Goal: Information Seeking & Learning: Find specific fact

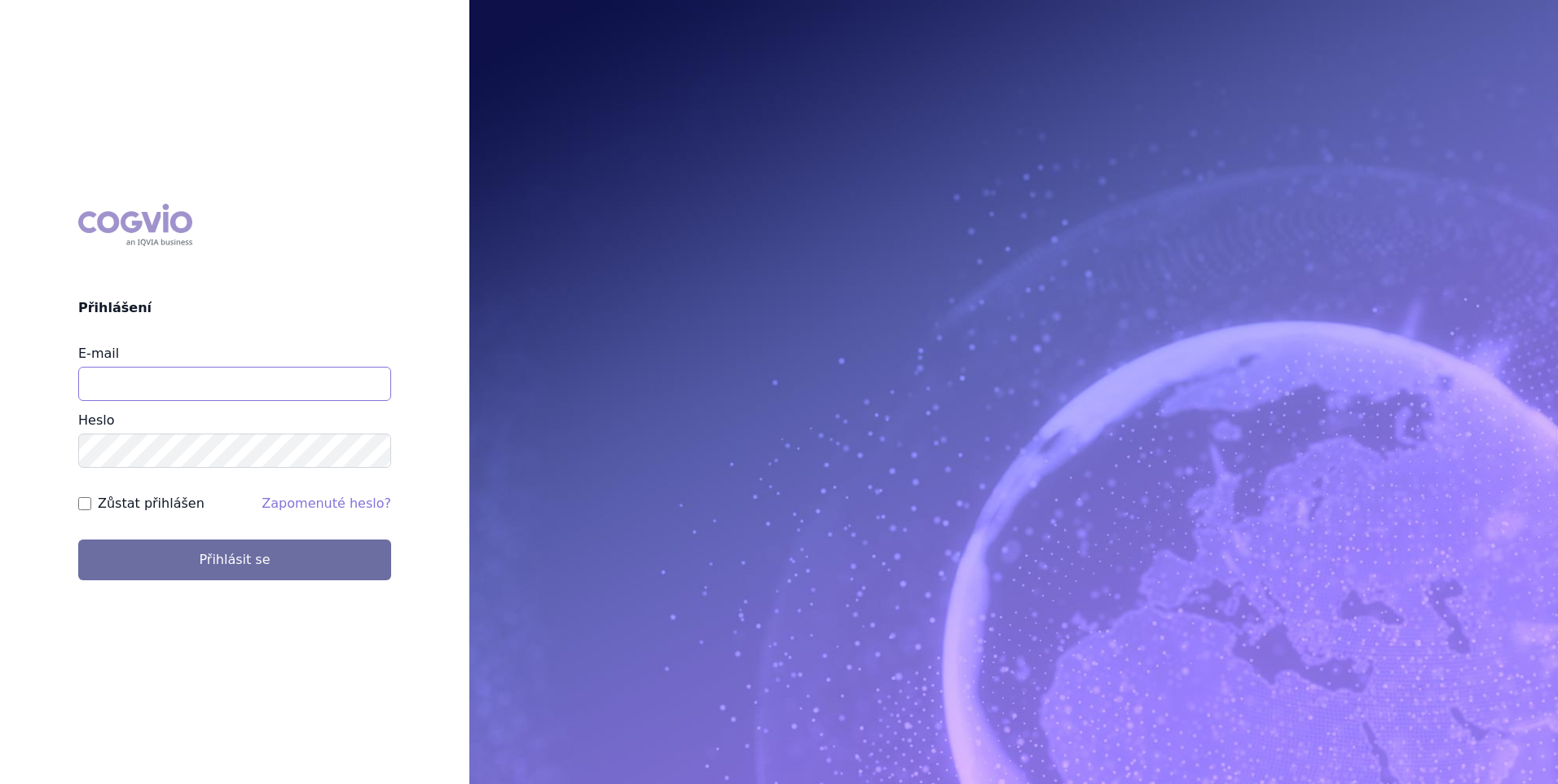
type input "[EMAIL_ADDRESS][DOMAIN_NAME]"
click at [147, 506] on label "Zůstat přihlášen" at bounding box center [151, 503] width 107 height 20
click at [92, 506] on input "Zůstat přihlášen" at bounding box center [85, 504] width 13 height 13
checkbox input "true"
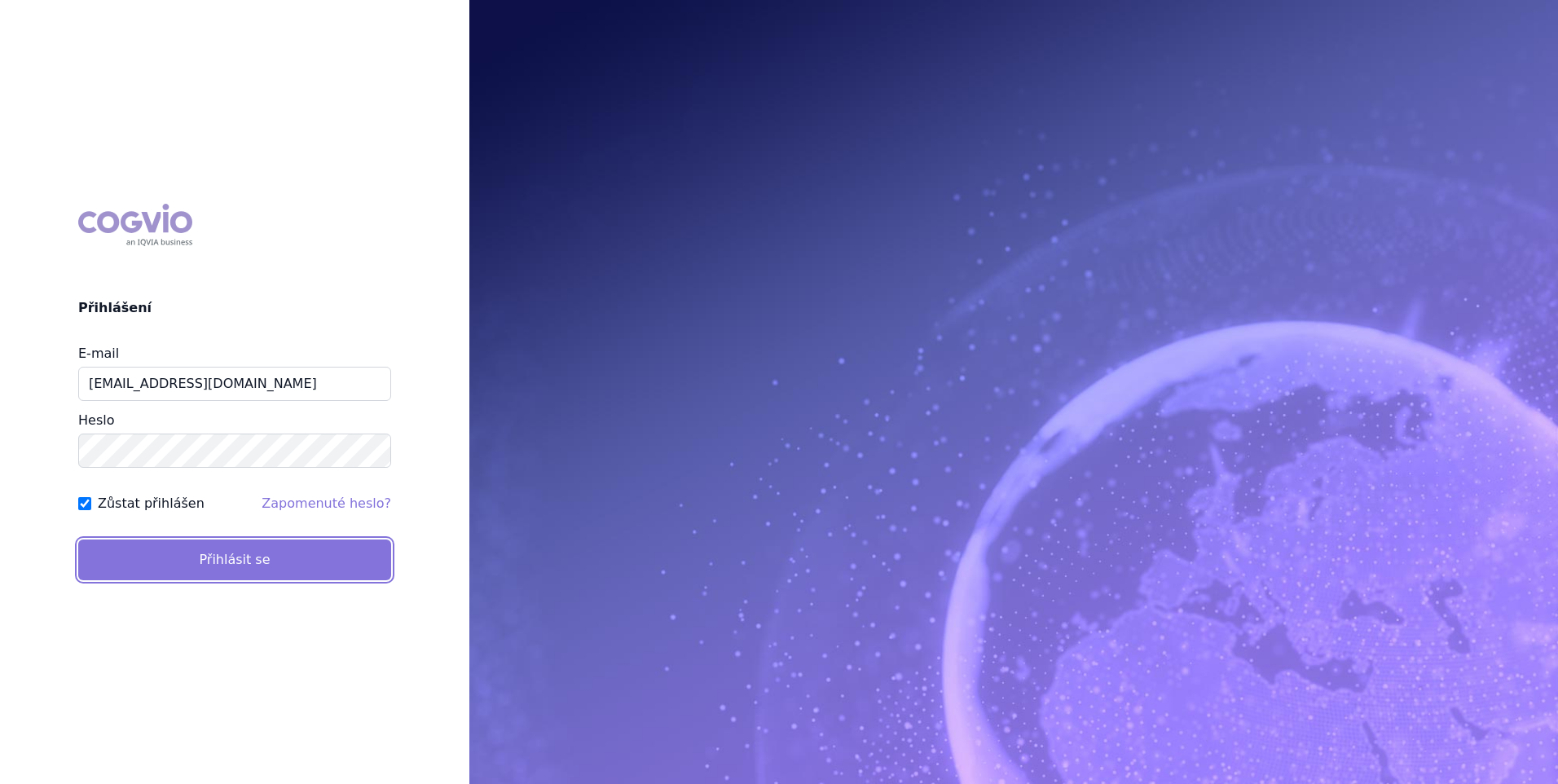
click at [152, 544] on button "Přihlásit se" at bounding box center [235, 560] width 313 height 41
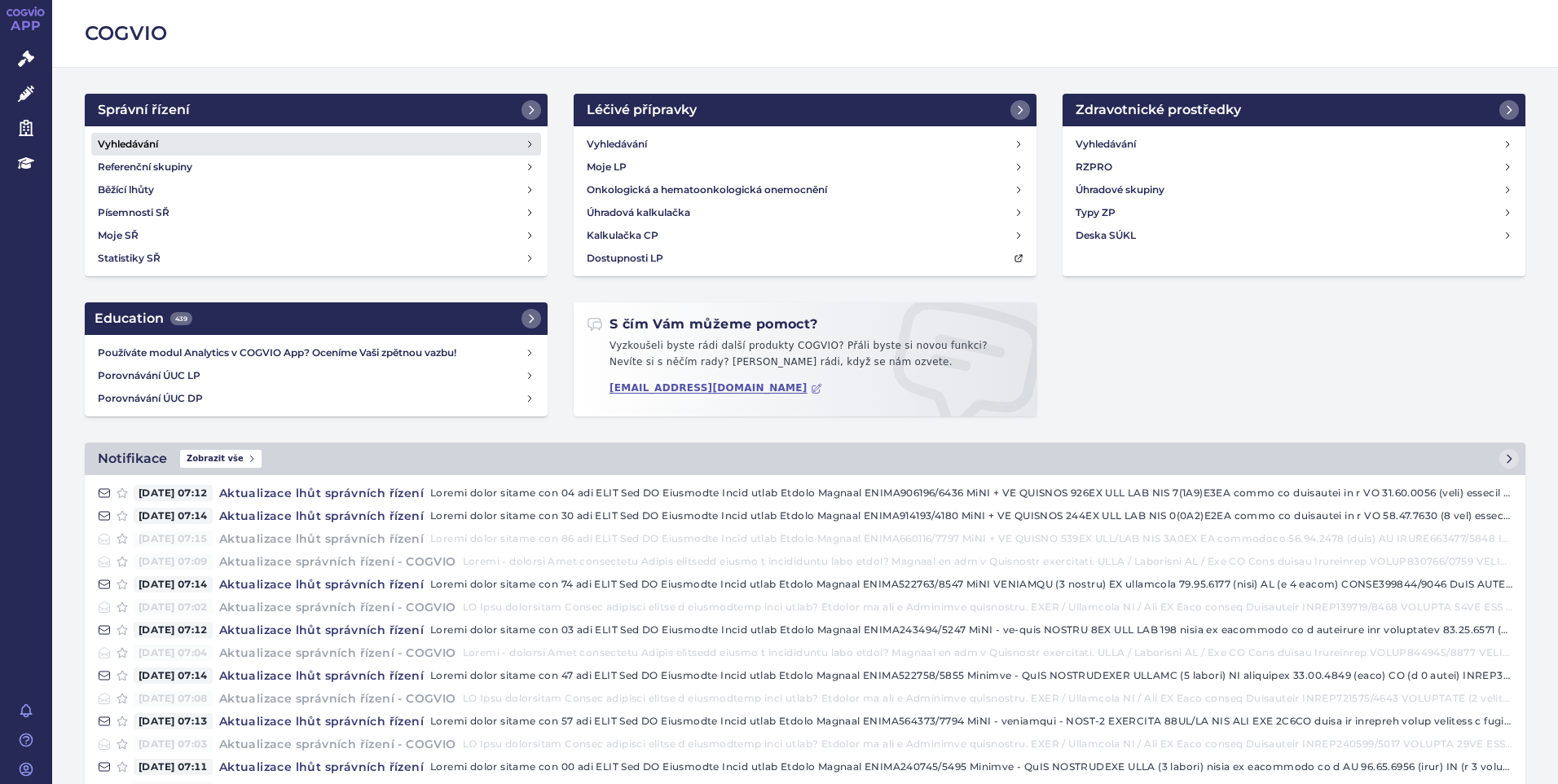
click at [106, 146] on h4 "Vyhledávání" at bounding box center [128, 144] width 61 height 16
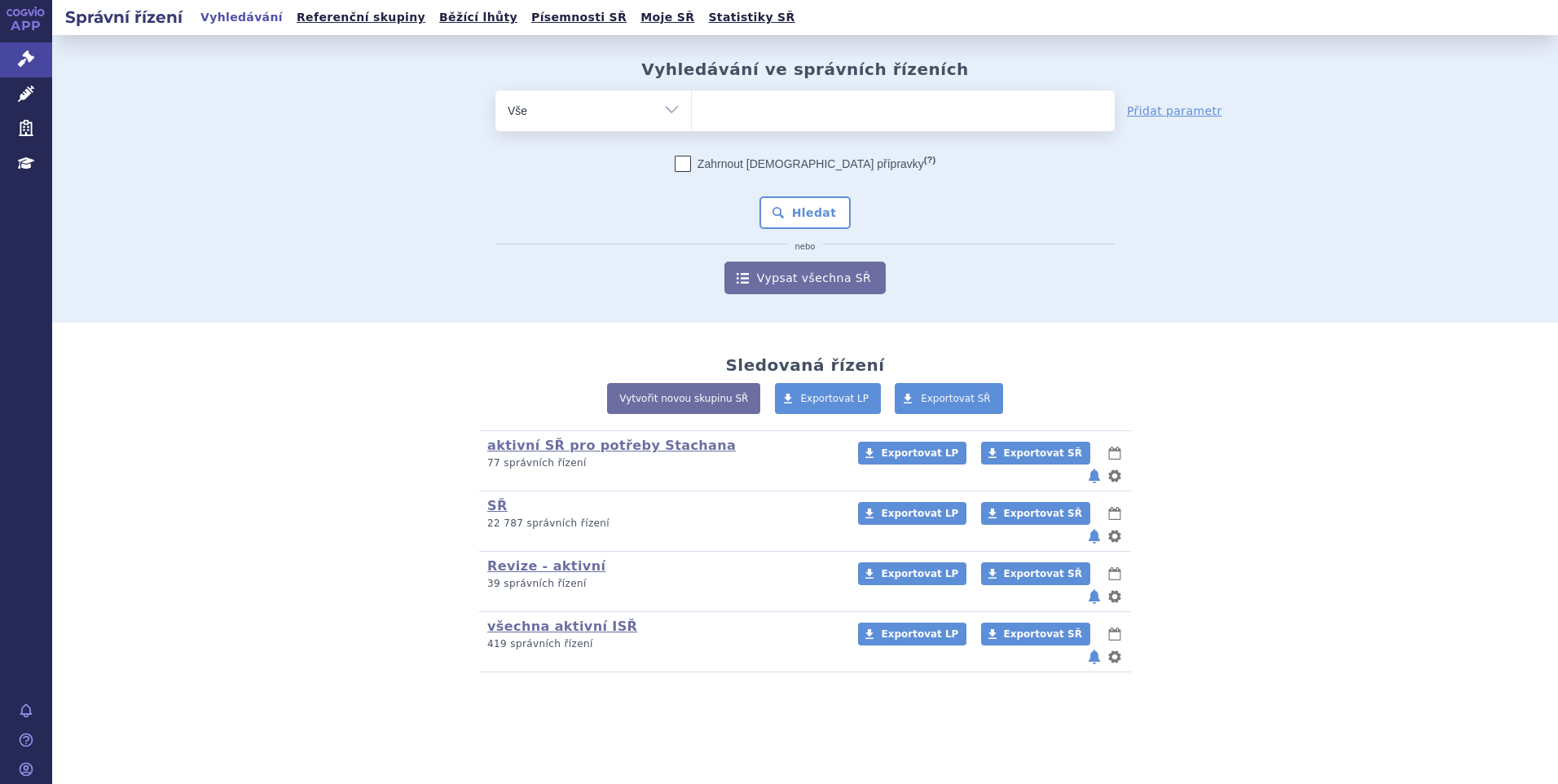
click at [869, 107] on ul at bounding box center [903, 107] width 423 height 35
click at [692, 107] on select at bounding box center [691, 110] width 1 height 41
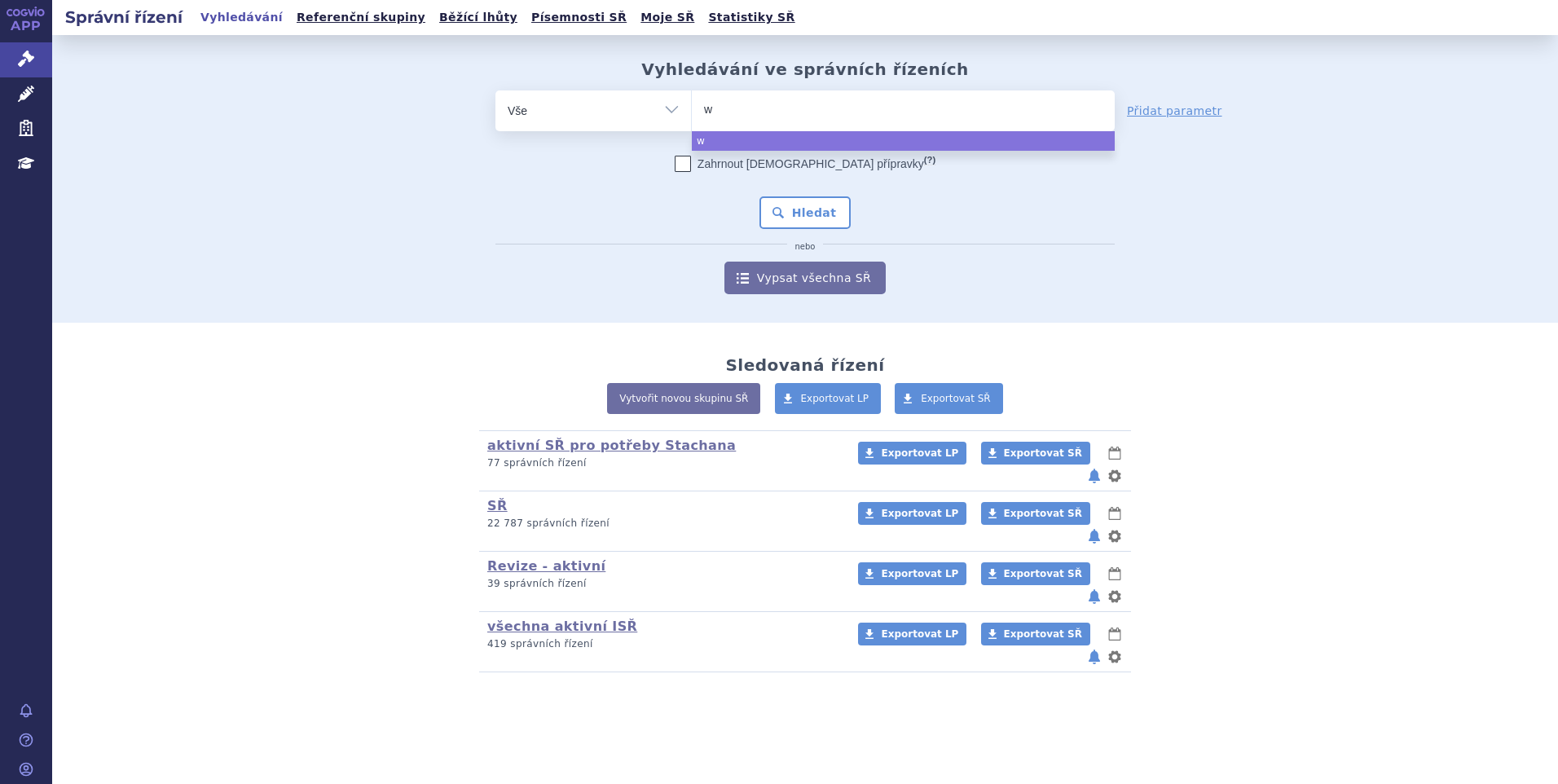
type input "wi"
type input "winre"
type input "winrev"
type input "winrevai"
type input "winrevair"
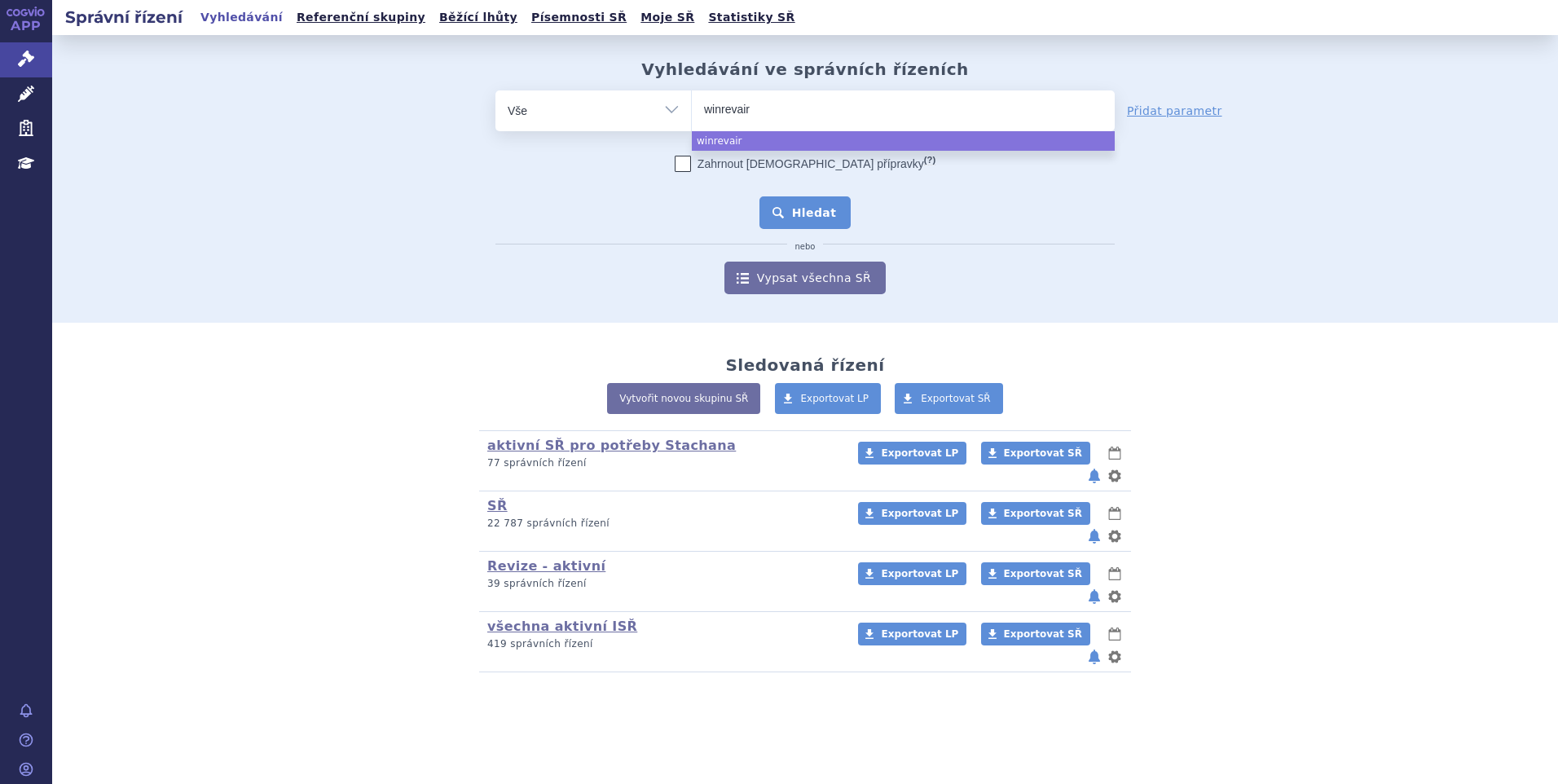
select select "winrevair"
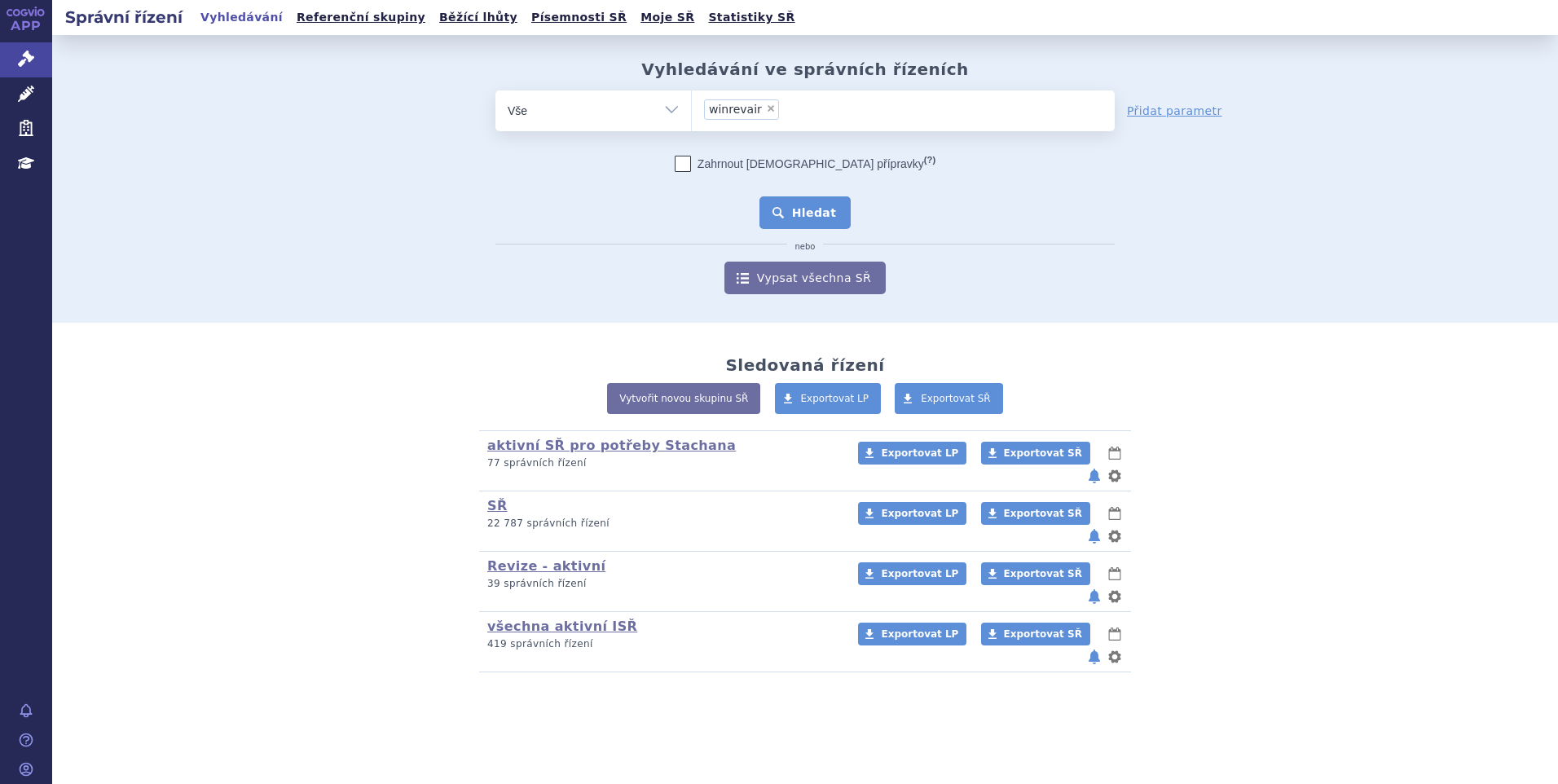
click at [823, 215] on button "Hledat" at bounding box center [806, 212] width 93 height 33
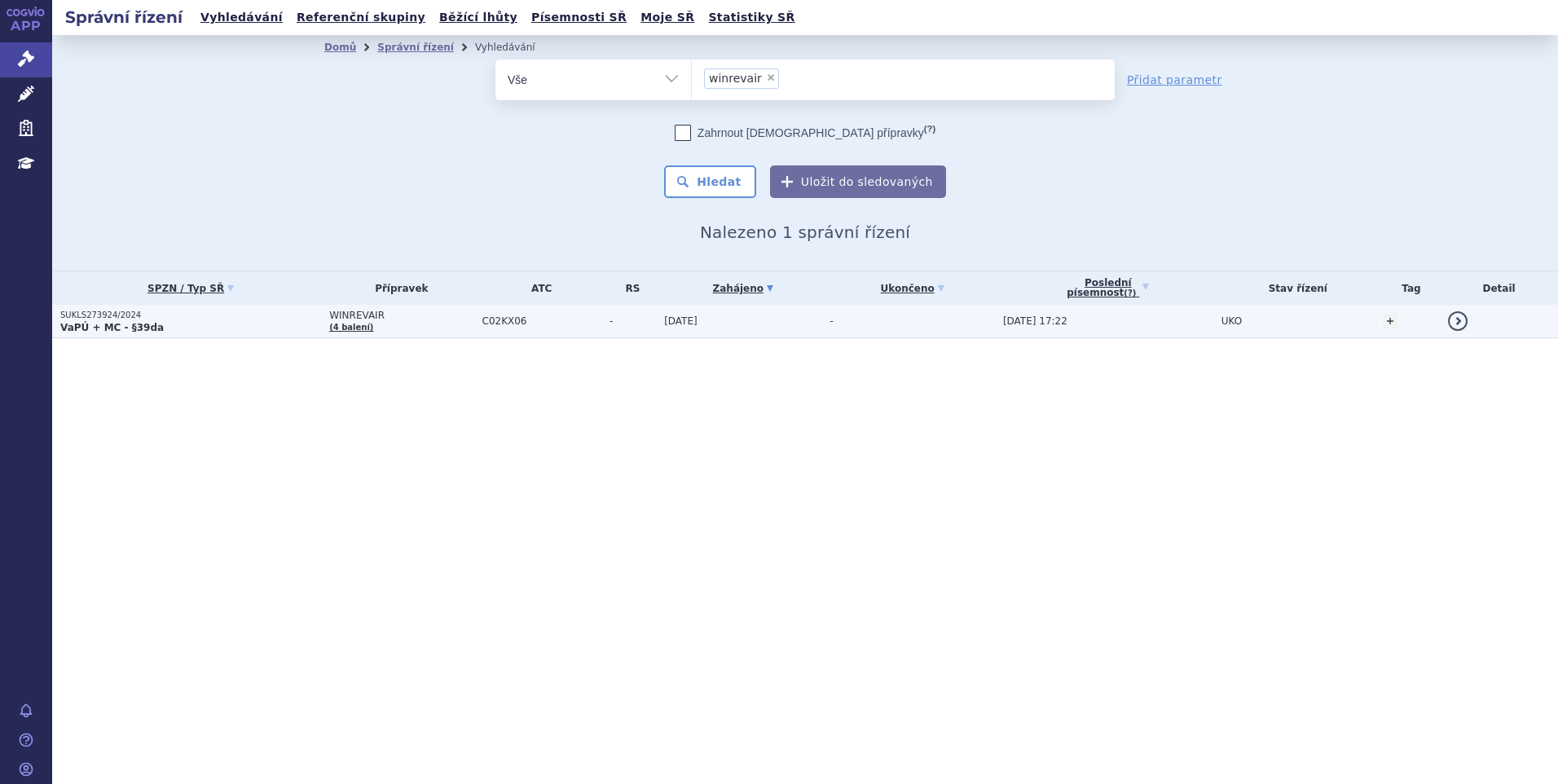
click at [104, 327] on strong "VaPÚ + MC - §39da" at bounding box center [112, 327] width 104 height 11
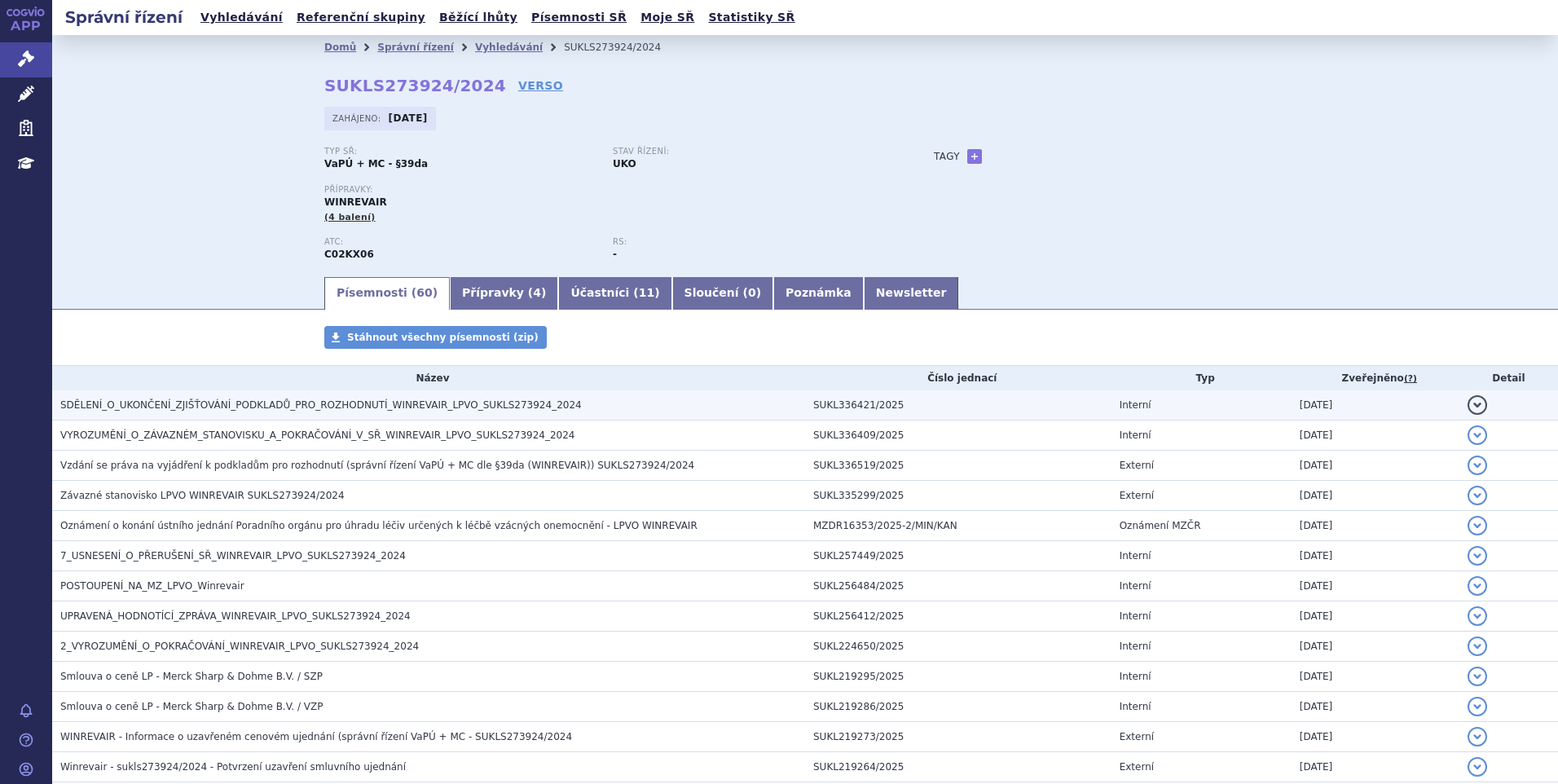
scroll to position [245, 0]
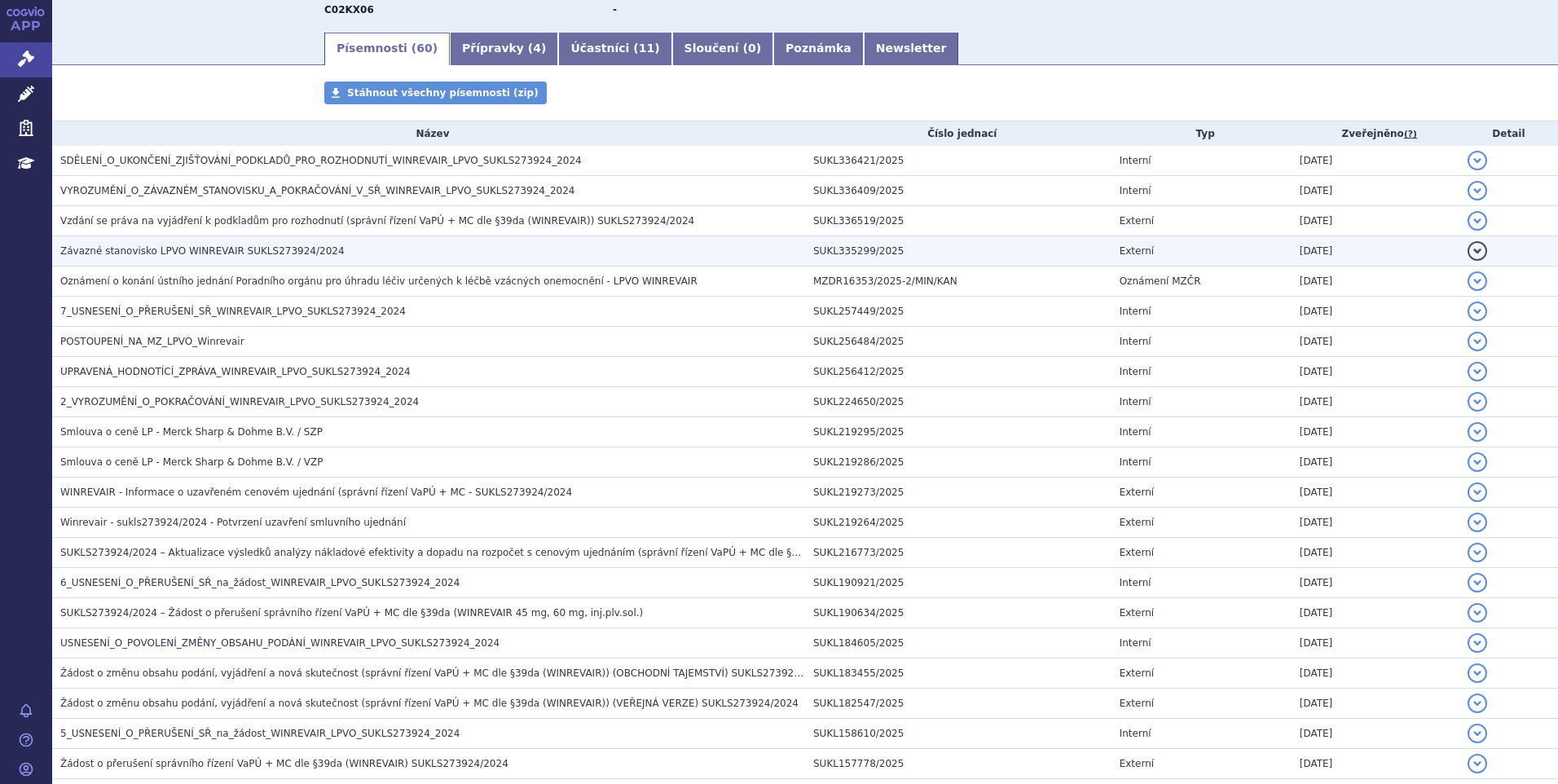
click at [188, 236] on td "Závazné stanovisko LPVO WINREVAIR SUKLS273924/2024" at bounding box center [429, 251] width 753 height 30
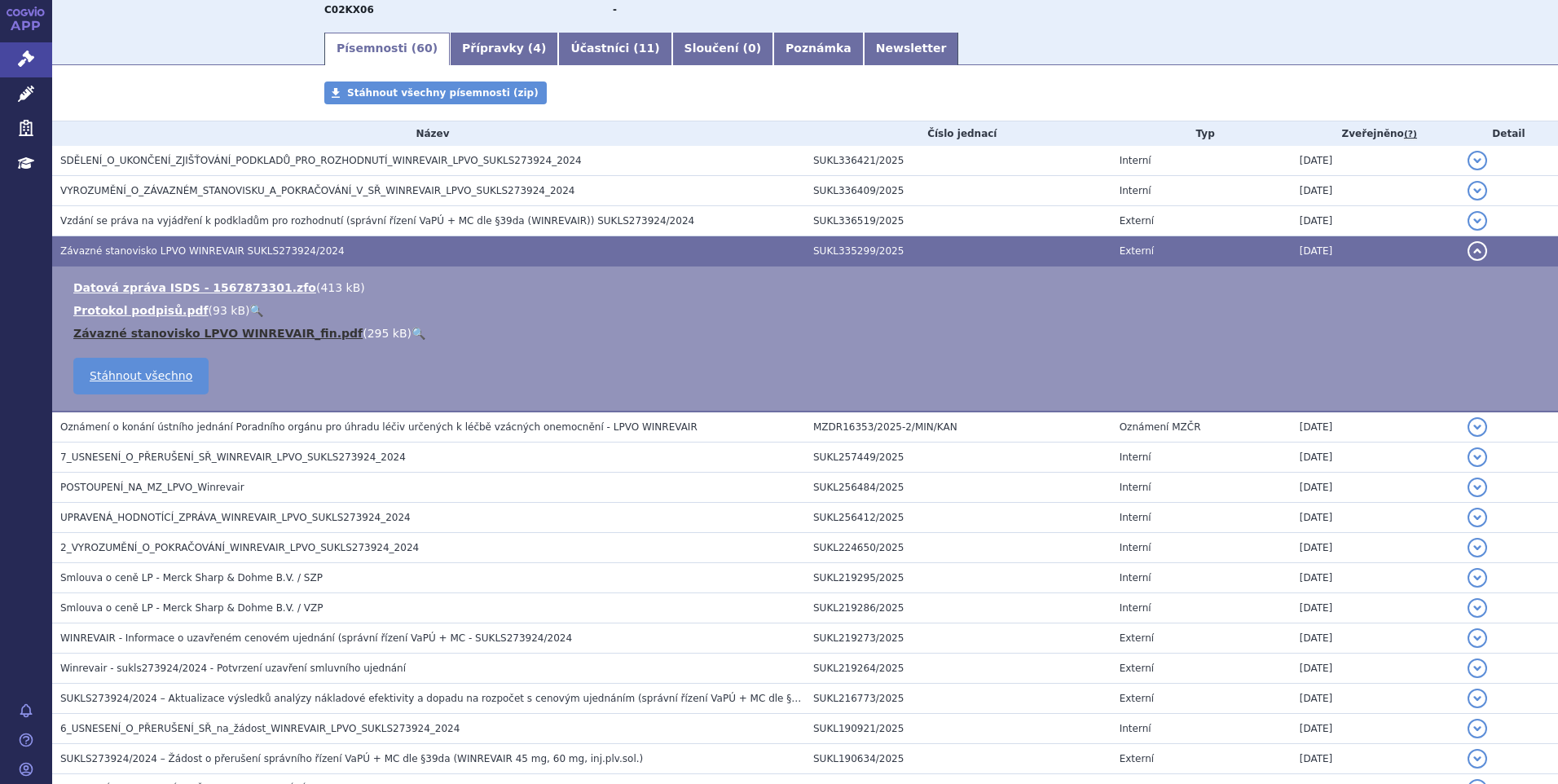
click at [178, 333] on link "Závazné stanovisko LPVO WINREVAIR_fin.pdf" at bounding box center [218, 334] width 290 height 13
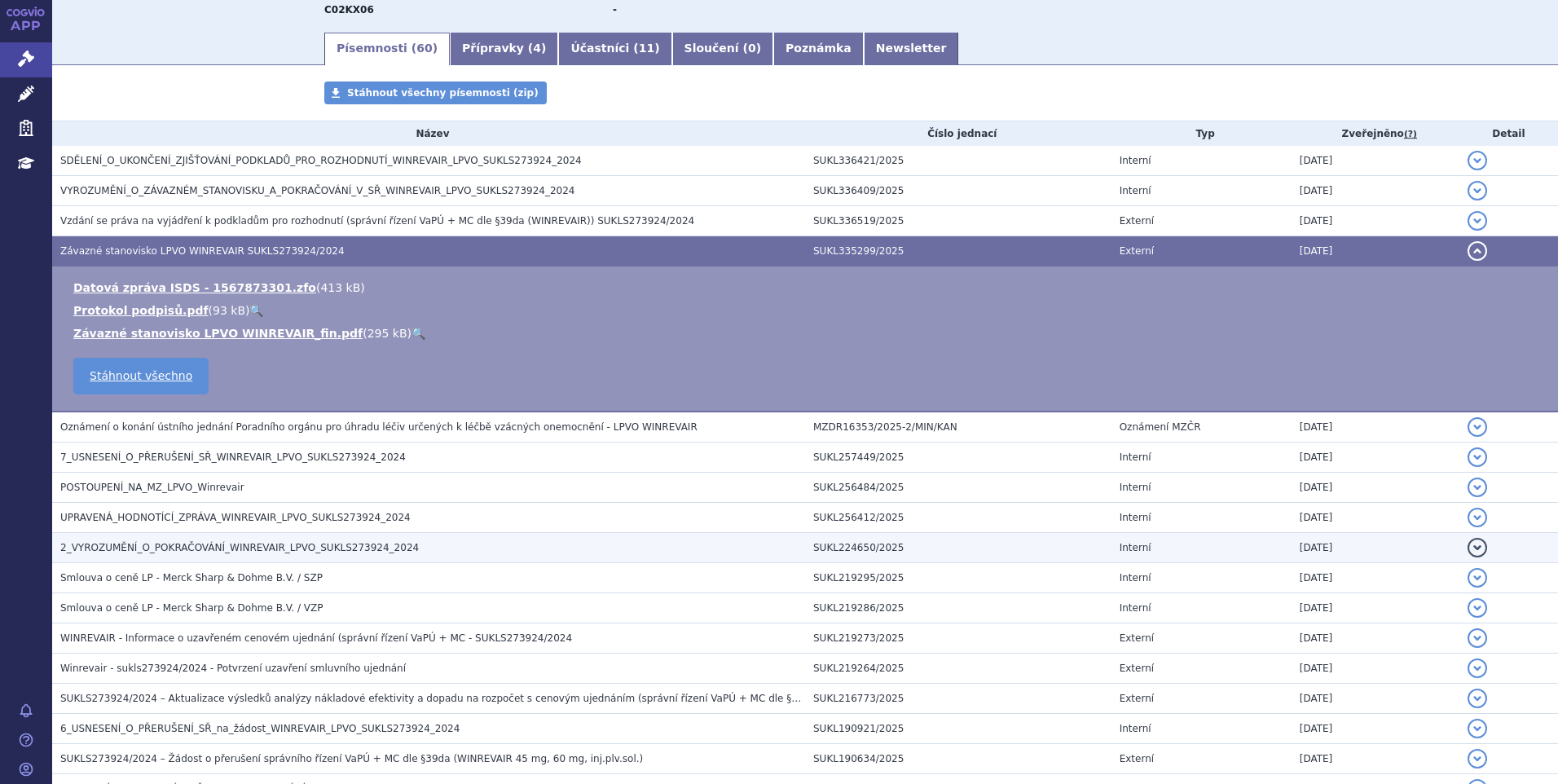
scroll to position [489, 0]
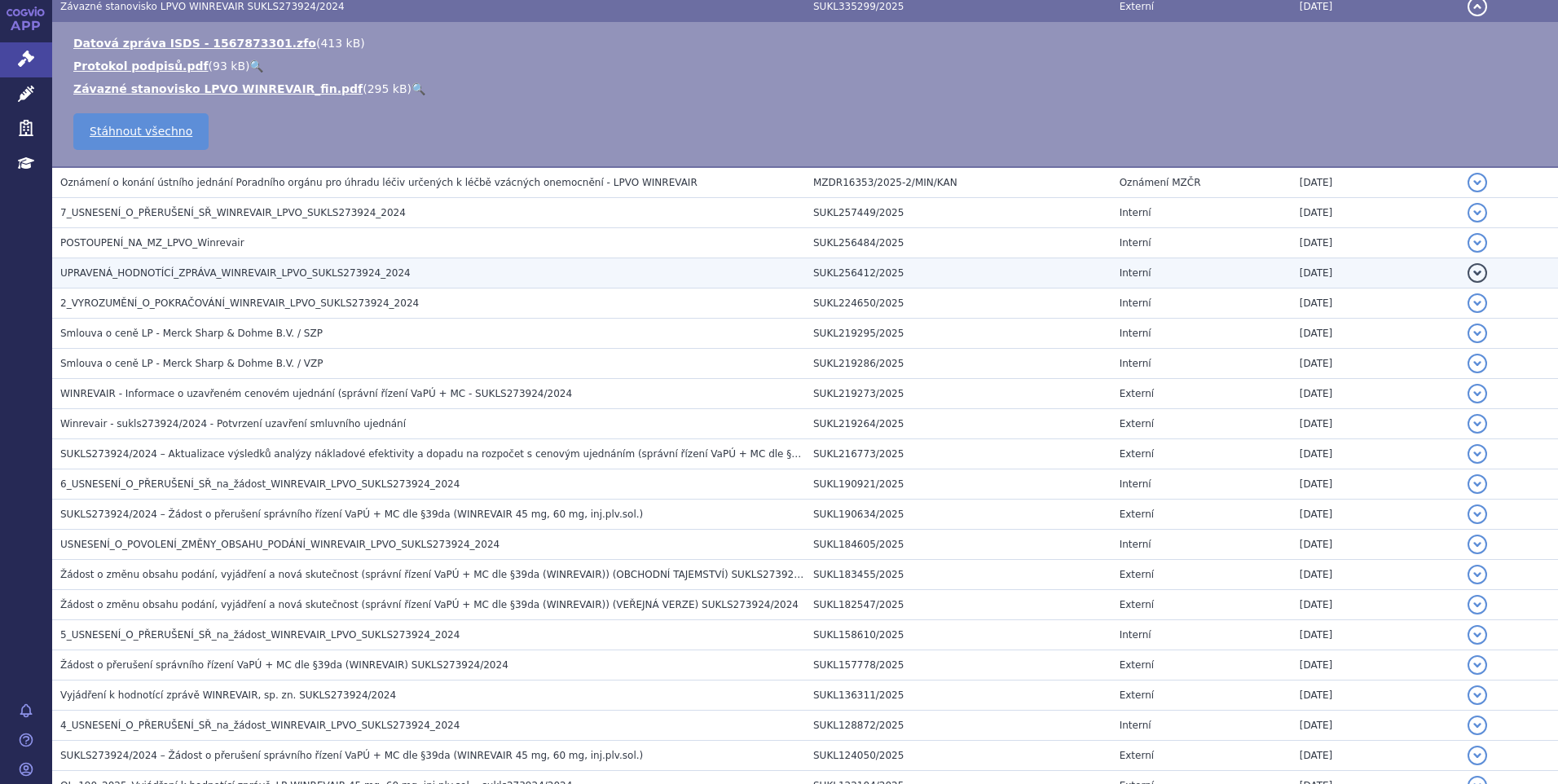
click at [165, 262] on td "UPRAVENÁ_HODNOTÍCÍ_ZPRÁVA_WINREVAIR_LPVO_SUKLS273924_2024" at bounding box center [429, 273] width 753 height 30
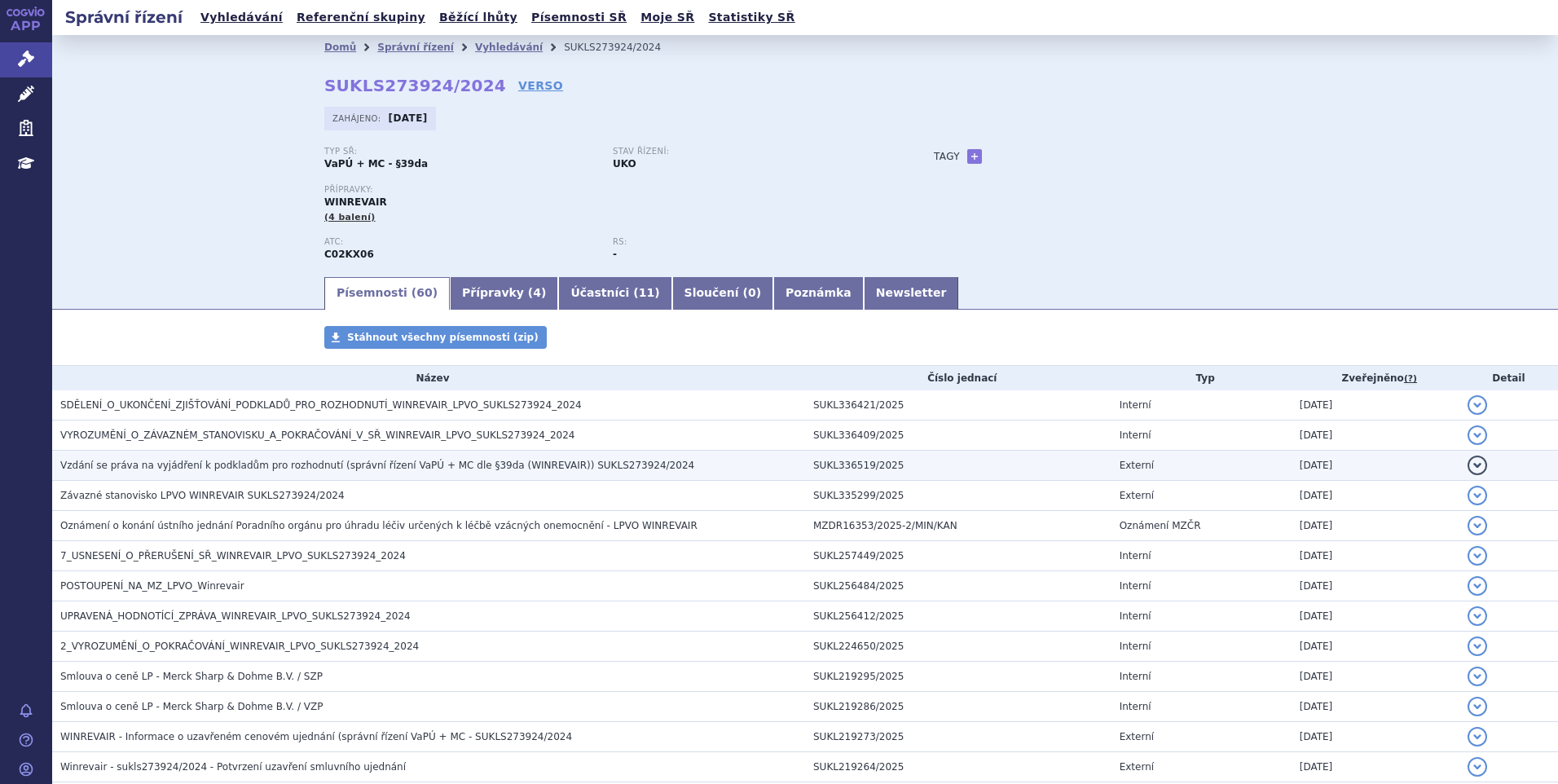
click at [207, 458] on h3 "Vzdání se práva na vyjádření k podkladům pro rozhodnutí (správní řízení VaPÚ + …" at bounding box center [433, 464] width 745 height 16
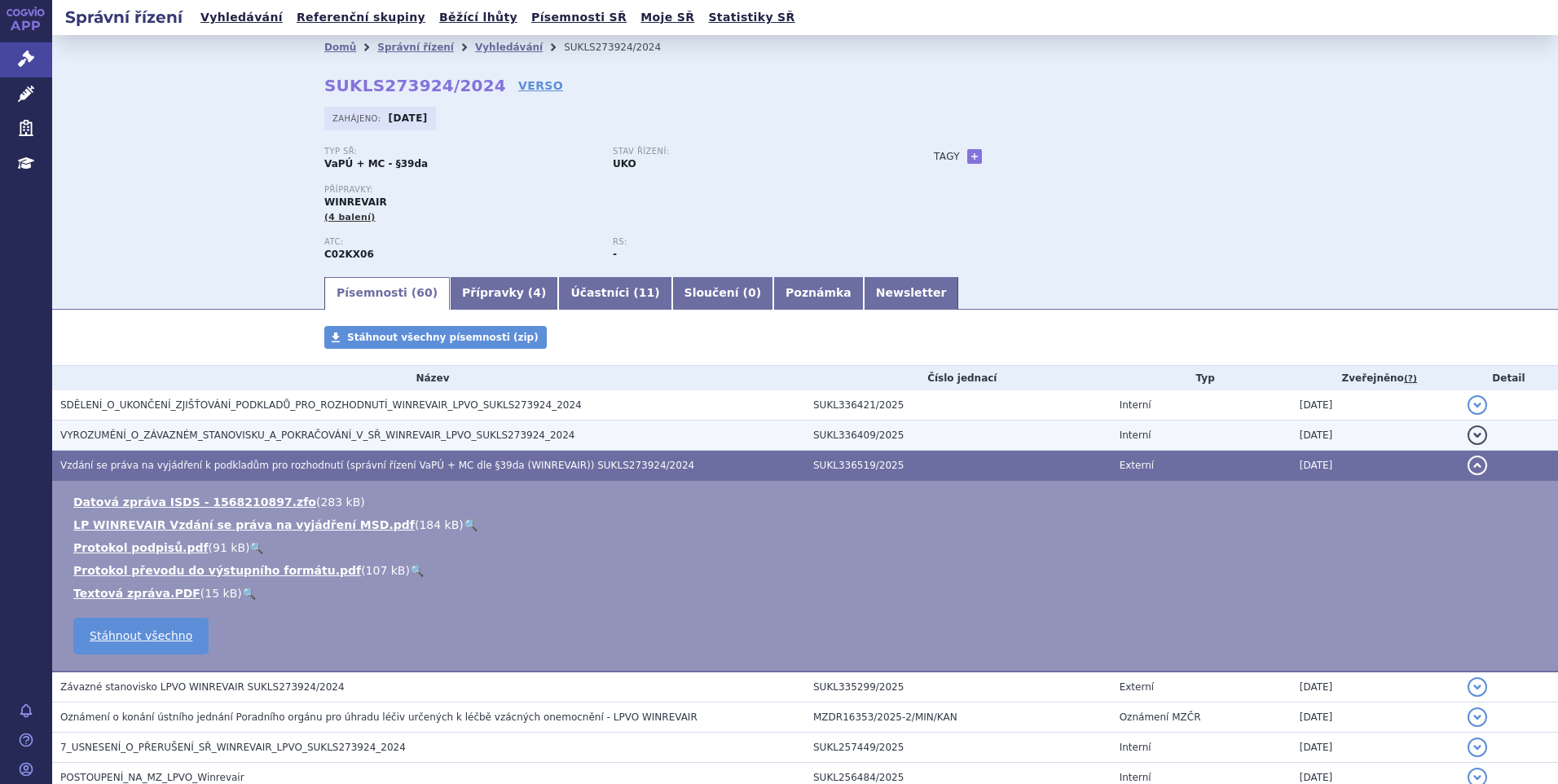
click at [207, 433] on span "VYROZUMĚNÍ_O_ZÁVAZNÉM_STANOVISKU_A_POKRAČOVÁNÍ_V_SŘ_WINREVAIR_LPVO_SUKLS273924_…" at bounding box center [318, 435] width 514 height 11
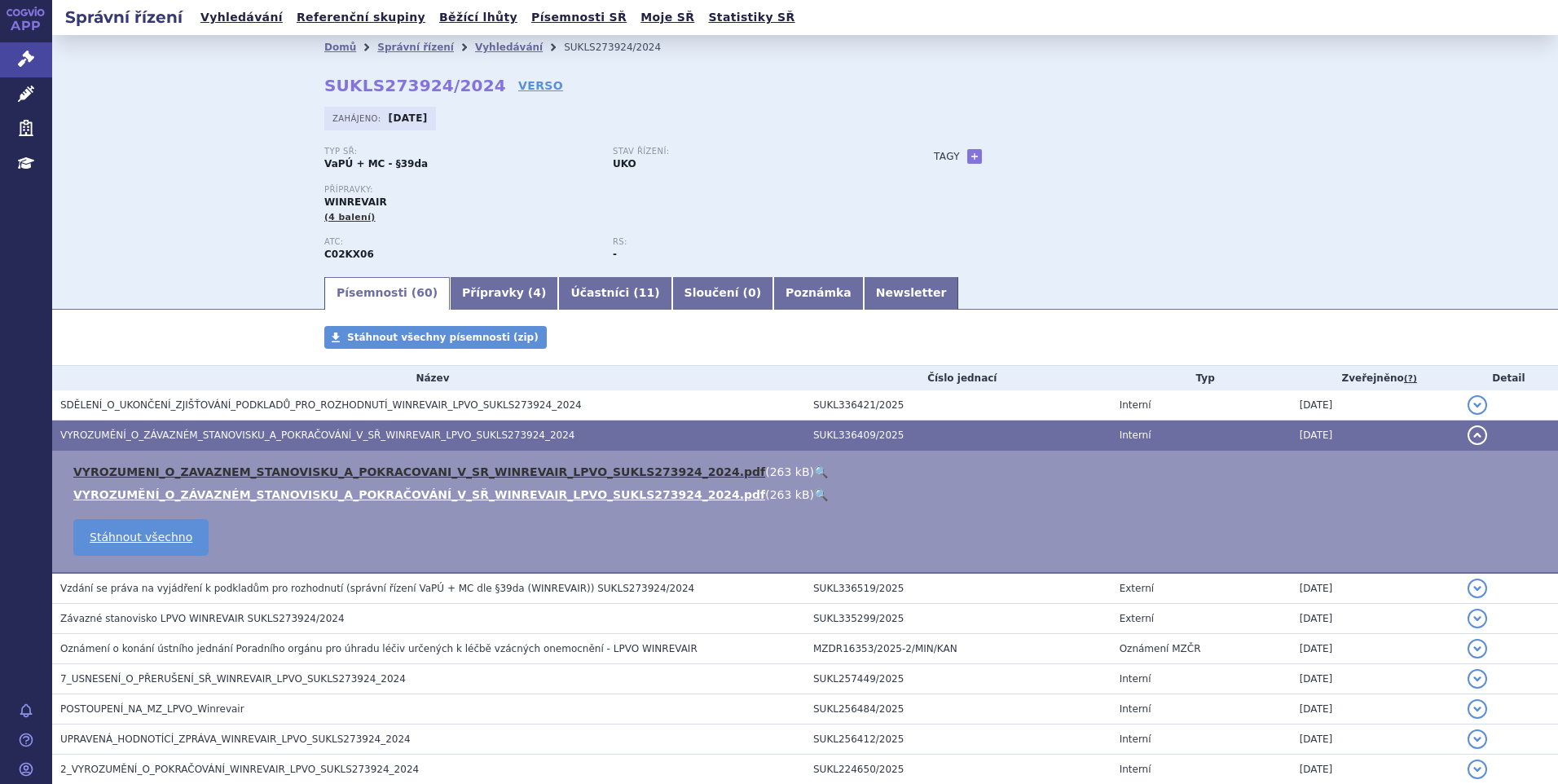
click at [232, 468] on link "VYROZUMENI_O_ZAVAZNEM_STANOVISKU_A_POKRACOVANI_V_SR_WINREVAIR_LPVO_SUKLS273924_…" at bounding box center [419, 472] width 692 height 13
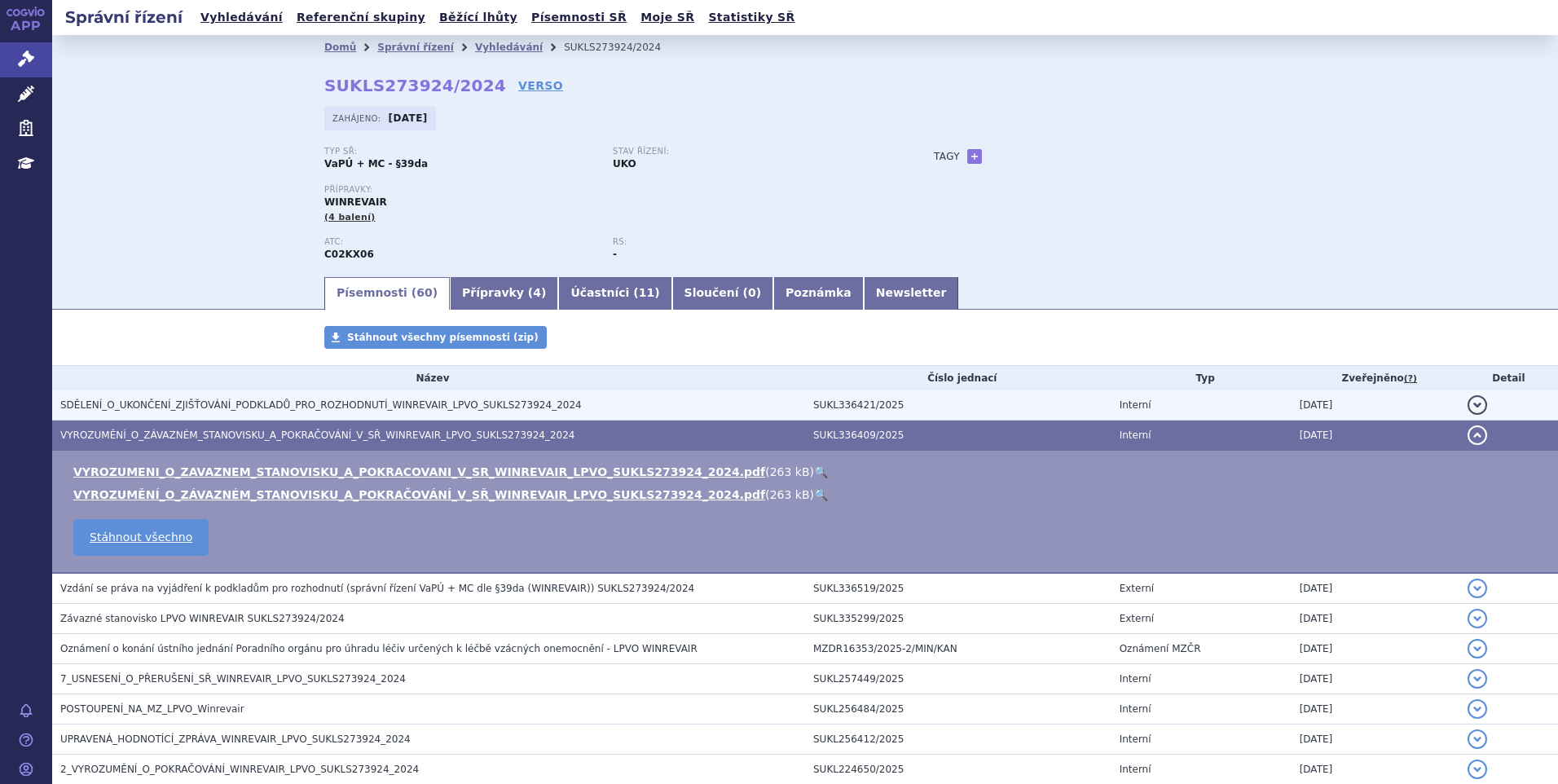
click at [109, 410] on span "SDĚLENÍ_O_UKONČENÍ_ZJIŠŤOVÁNÍ_PODKLADŮ_PRO_ROZHODNUTÍ_WINREVAIR_LPVO_SUKLS27392…" at bounding box center [322, 405] width 522 height 11
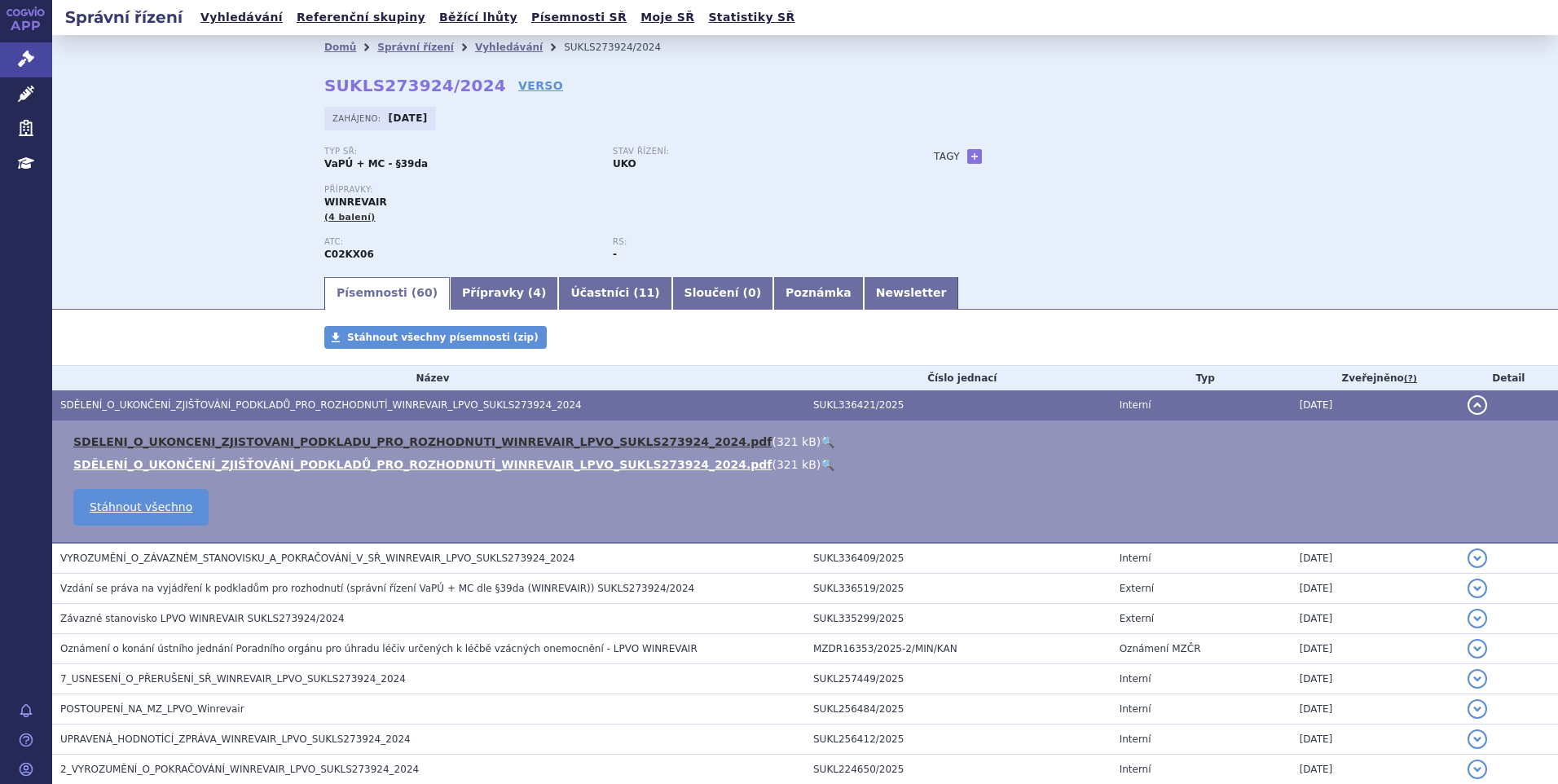
click at [237, 446] on link "SDELENI_O_UKONCENI_ZJISTOVANI_PODKLADU_PRO_ROZHODNUTI_WINREVAIR_LPVO_SUKLS27392…" at bounding box center [422, 442] width 698 height 13
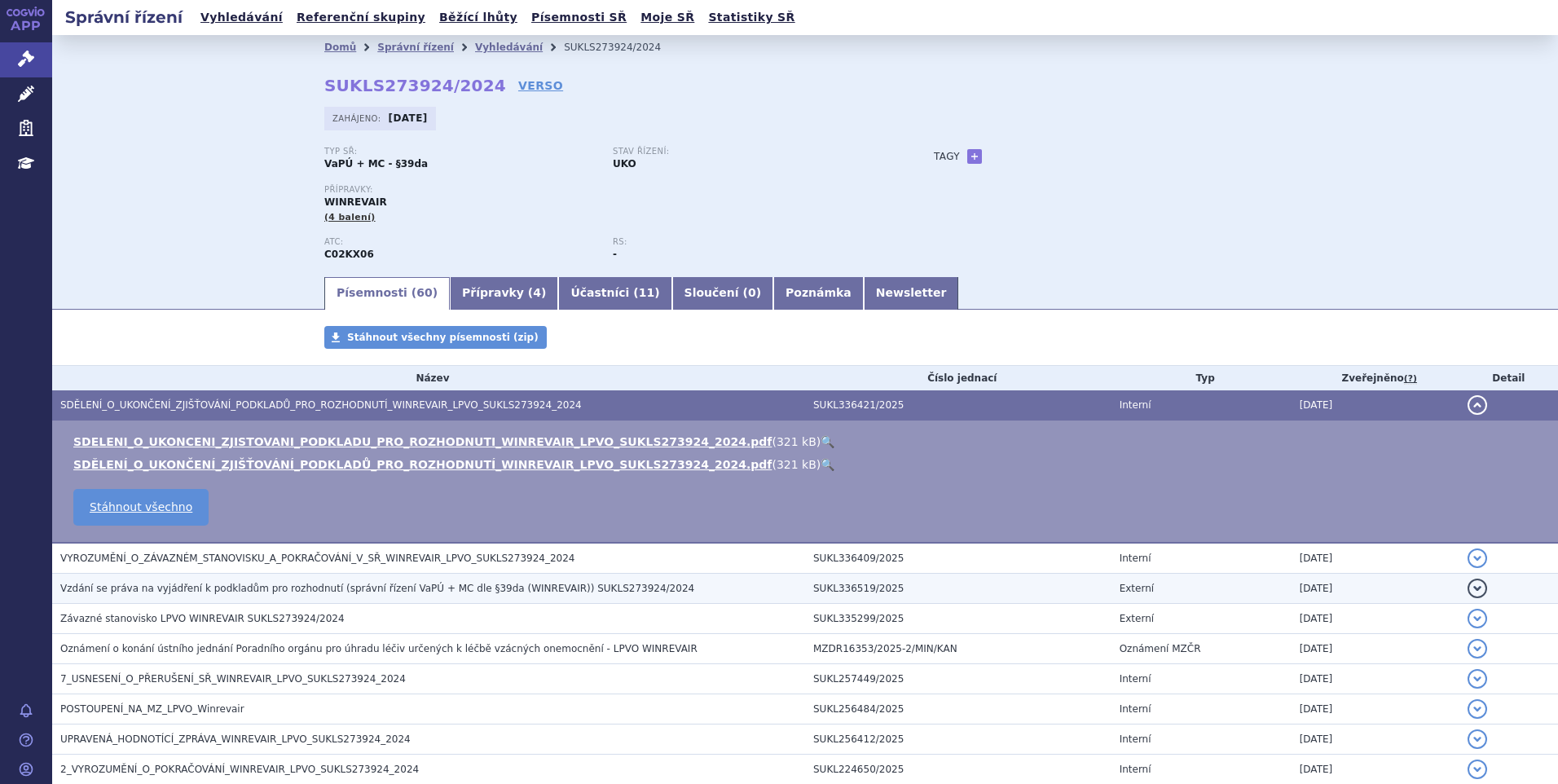
click at [115, 587] on span "Vzdání se práva na vyjádření k podkladům pro rozhodnutí (správní řízení VaPÚ + …" at bounding box center [378, 588] width 634 height 11
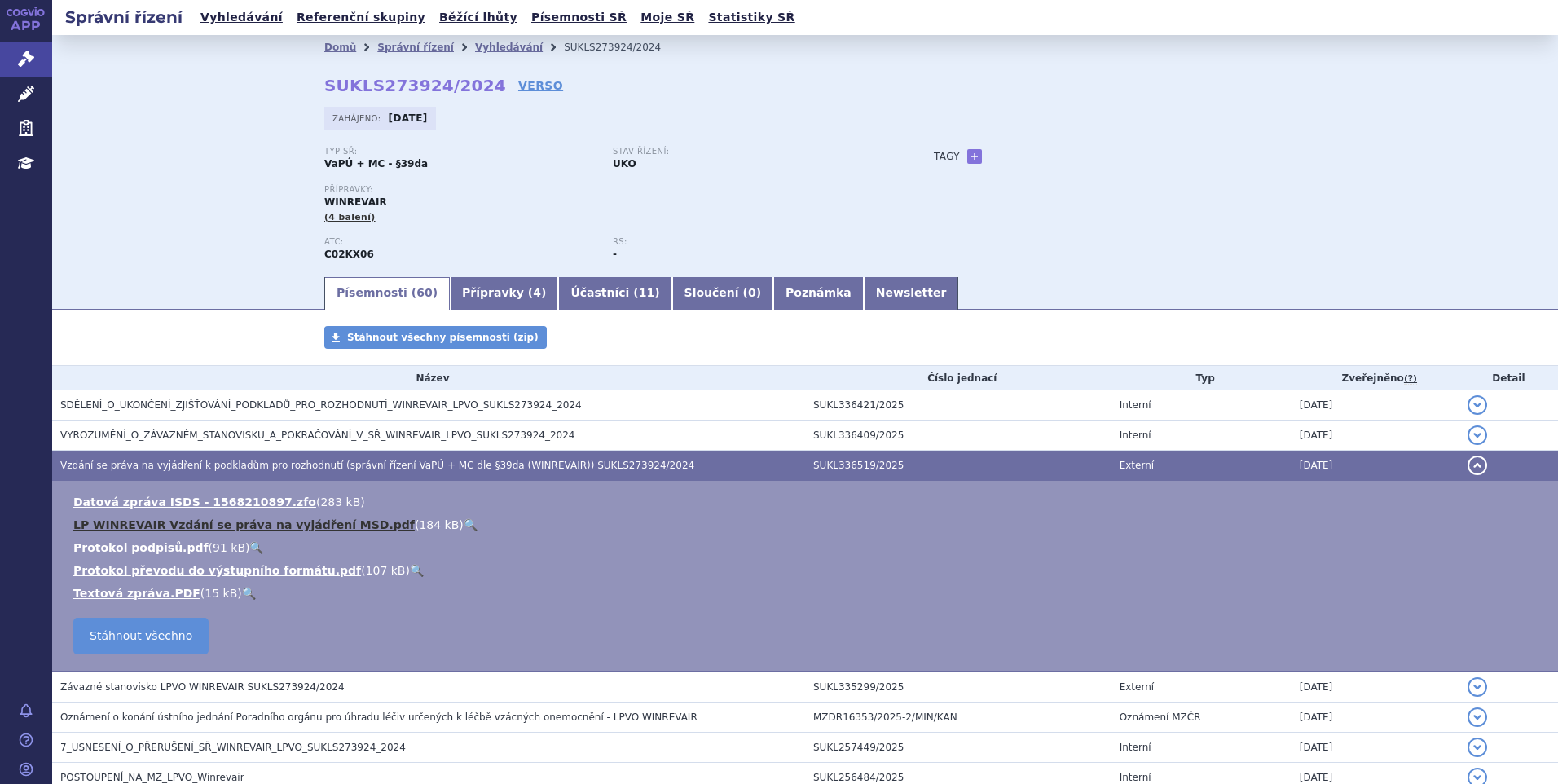
click at [127, 520] on link "LP WINREVAIR Vzdání se práva na vyjádření MSD.pdf" at bounding box center [243, 525] width 341 height 13
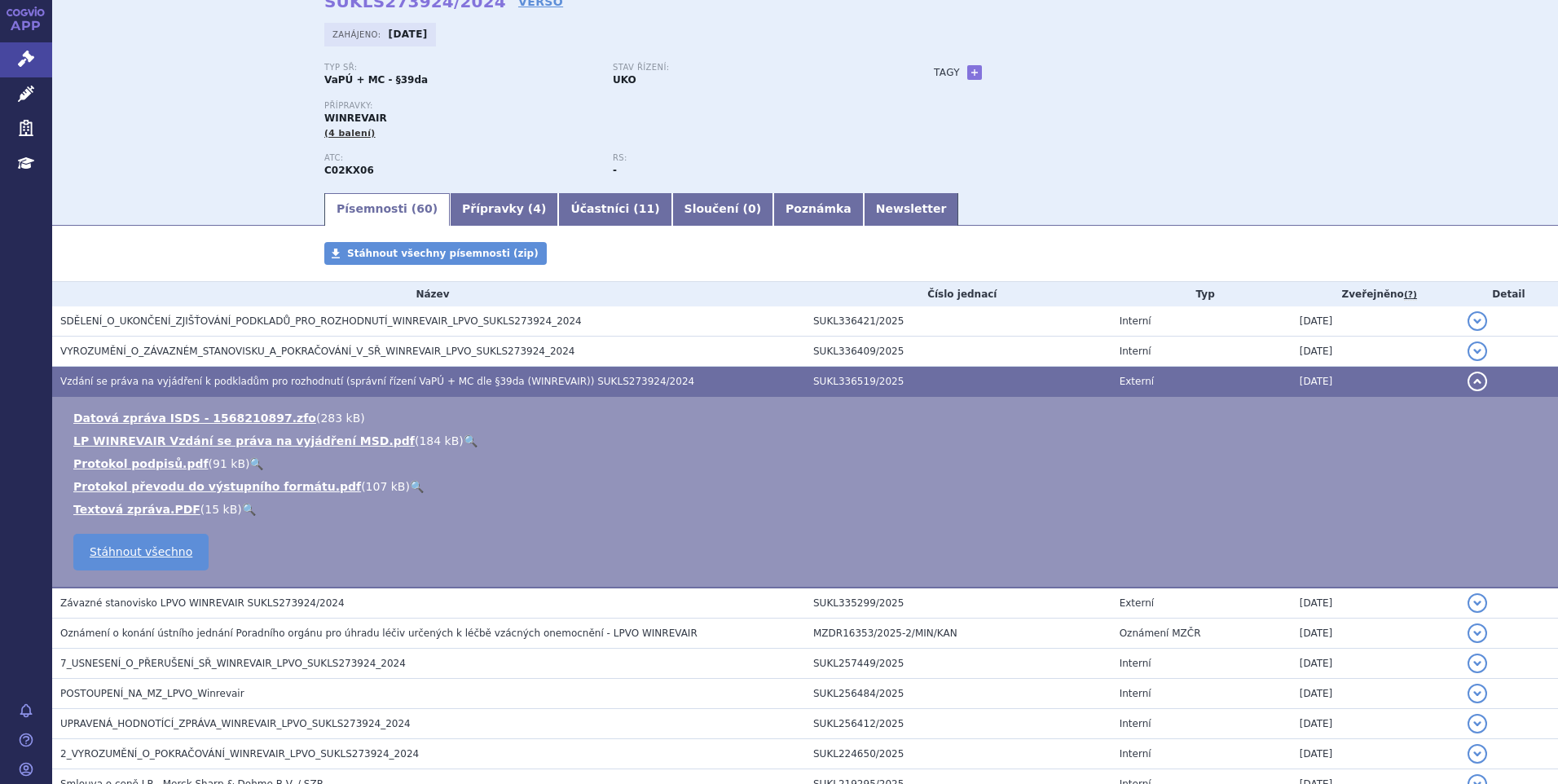
scroll to position [163, 0]
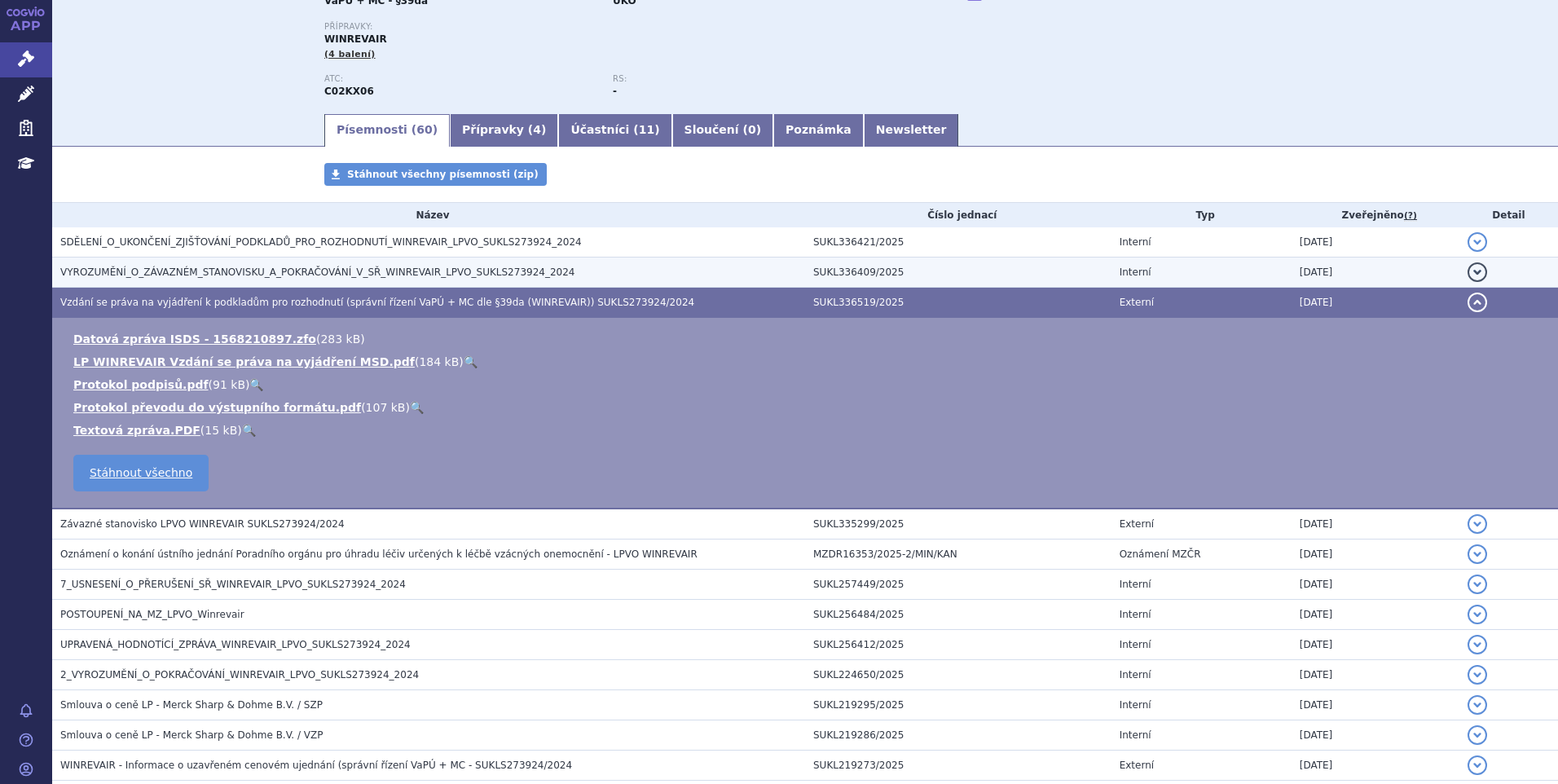
click at [184, 272] on span "VYROZUMĚNÍ_O_ZÁVAZNÉM_STANOVISKU_A_POKRAČOVÁNÍ_V_SŘ_WINREVAIR_LPVO_SUKLS273924_…" at bounding box center [318, 272] width 514 height 11
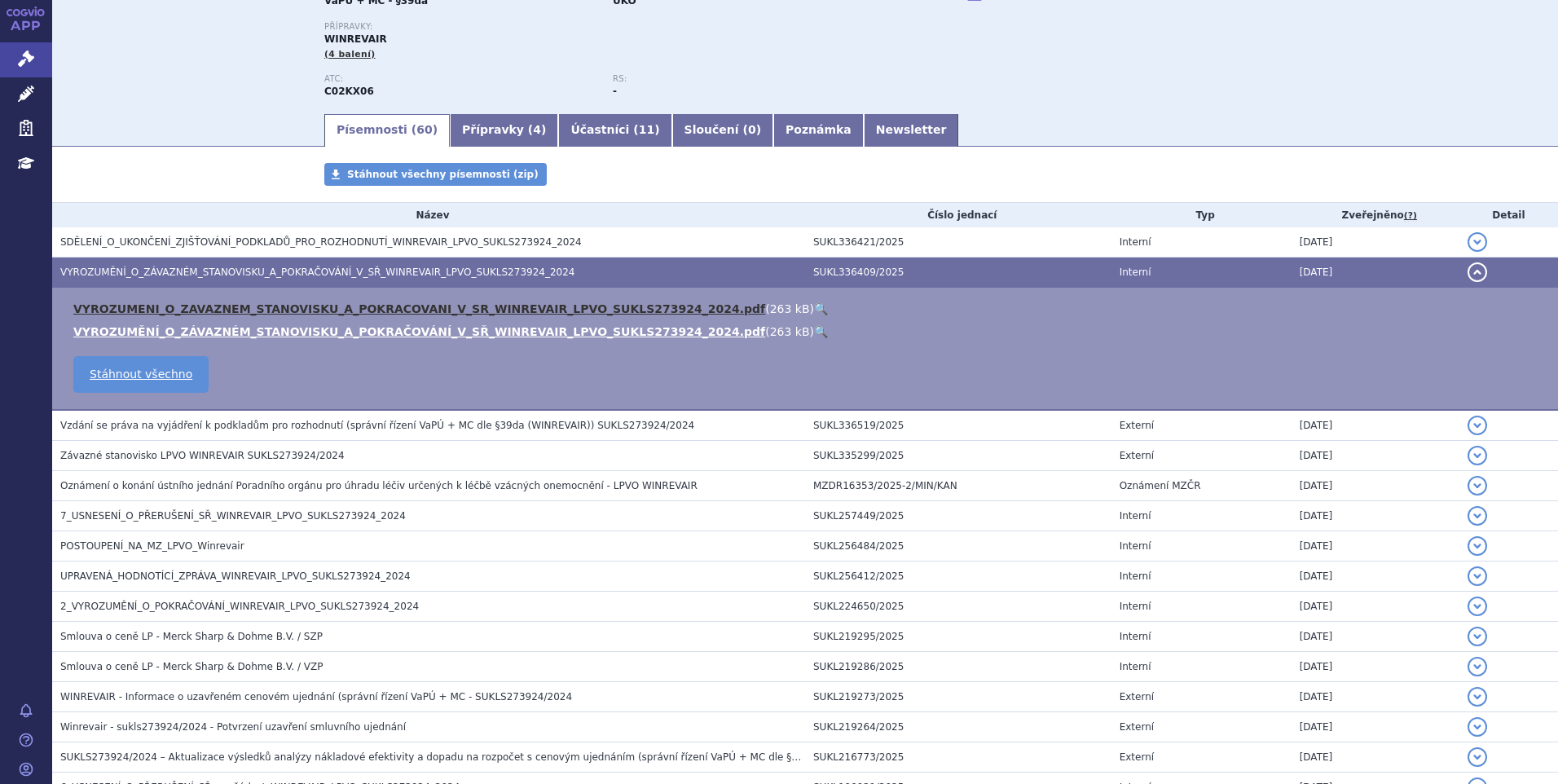
click at [181, 310] on link "VYROZUMENI_O_ZAVAZNEM_STANOVISKU_A_POKRACOVANI_V_SR_WINREVAIR_LPVO_SUKLS273924_…" at bounding box center [419, 308] width 692 height 13
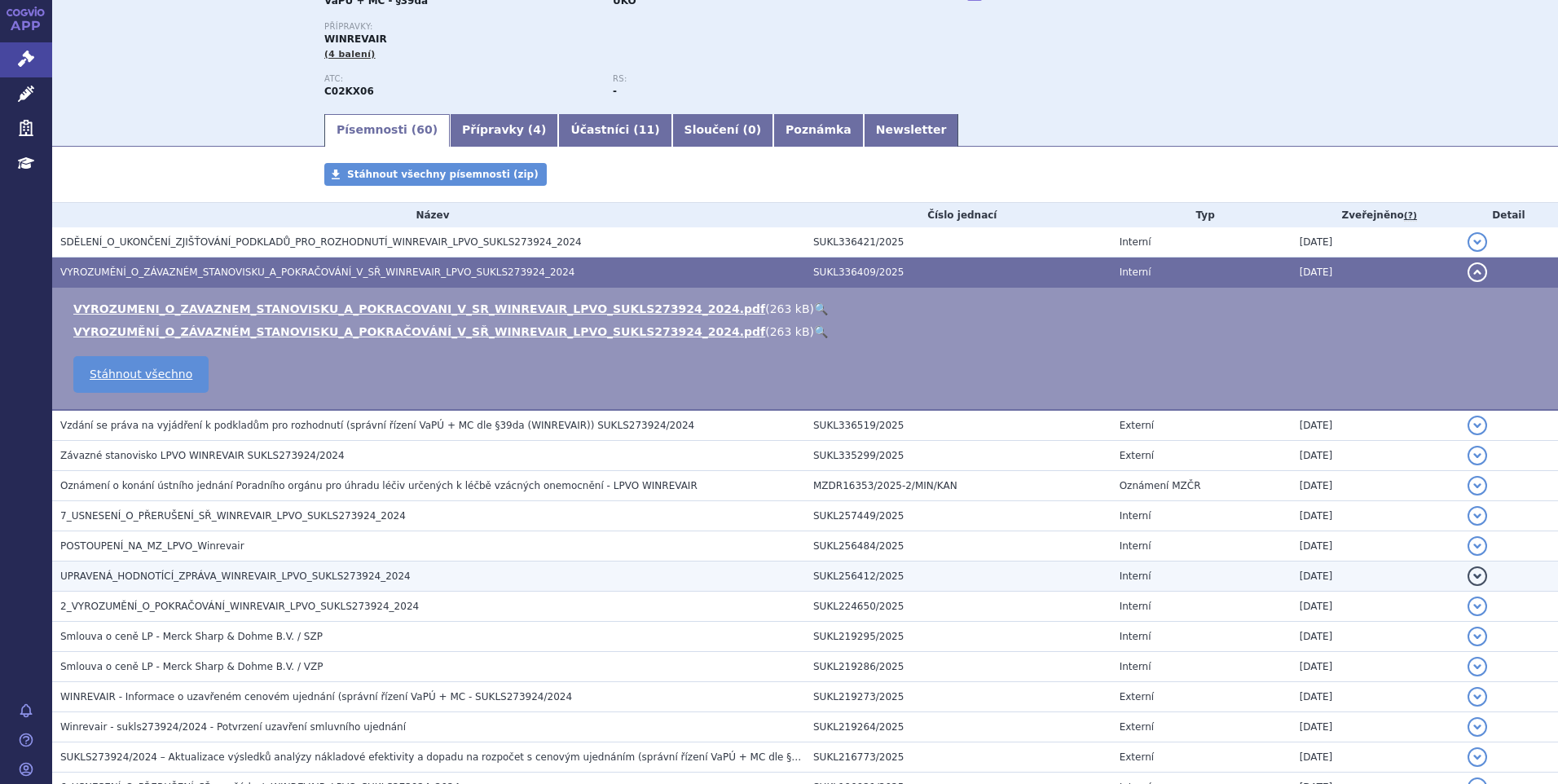
click at [156, 581] on span "UPRAVENÁ_HODNOTÍCÍ_ZPRÁVA_WINREVAIR_LPVO_SUKLS273924_2024" at bounding box center [236, 576] width 350 height 11
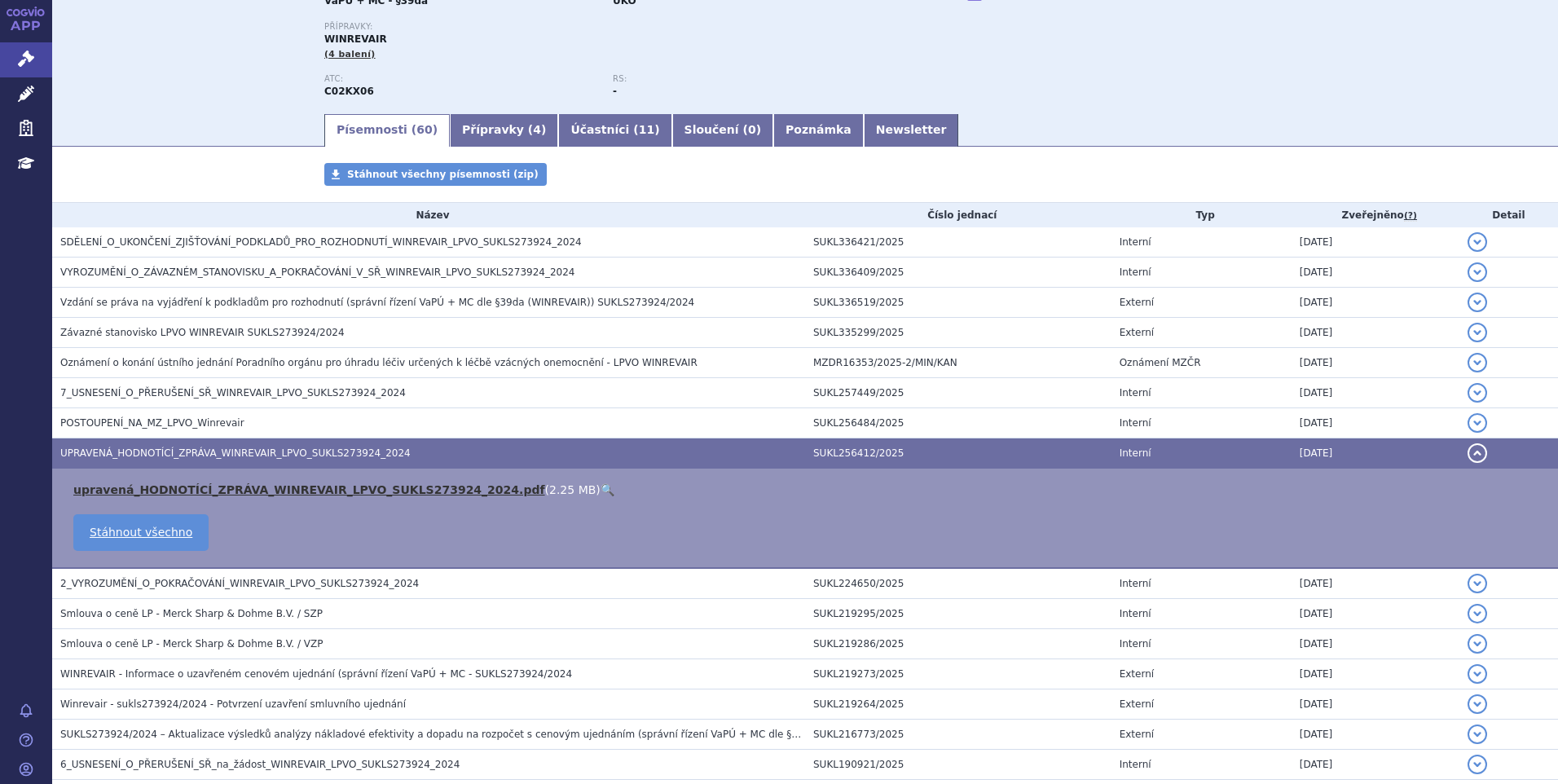
click at [202, 492] on link "upravená_HODNOTÍCÍ_ZPRÁVA_WINREVAIR_LPVO_SUKLS273924_2024.pdf" at bounding box center [308, 490] width 472 height 13
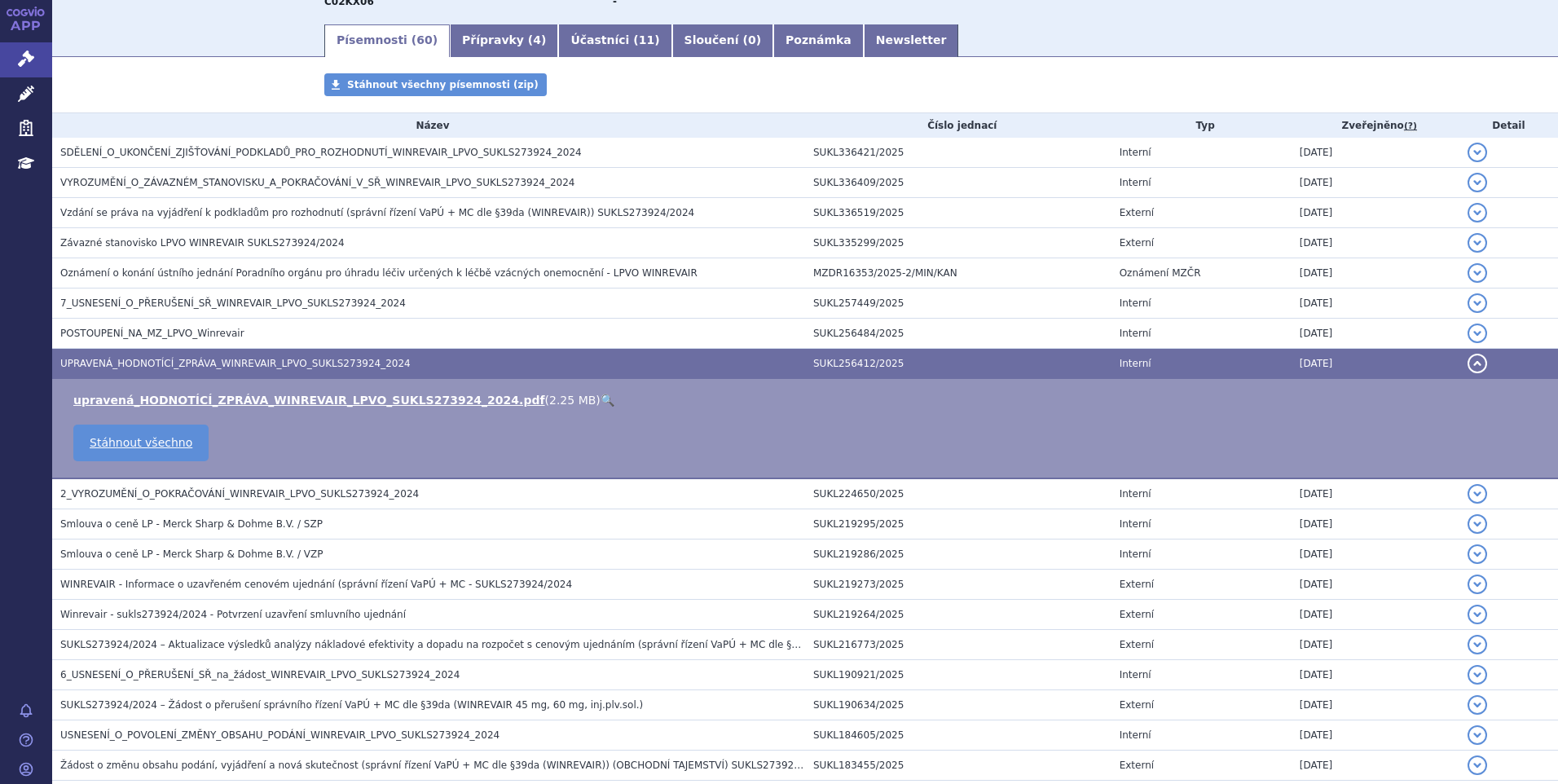
scroll to position [0, 0]
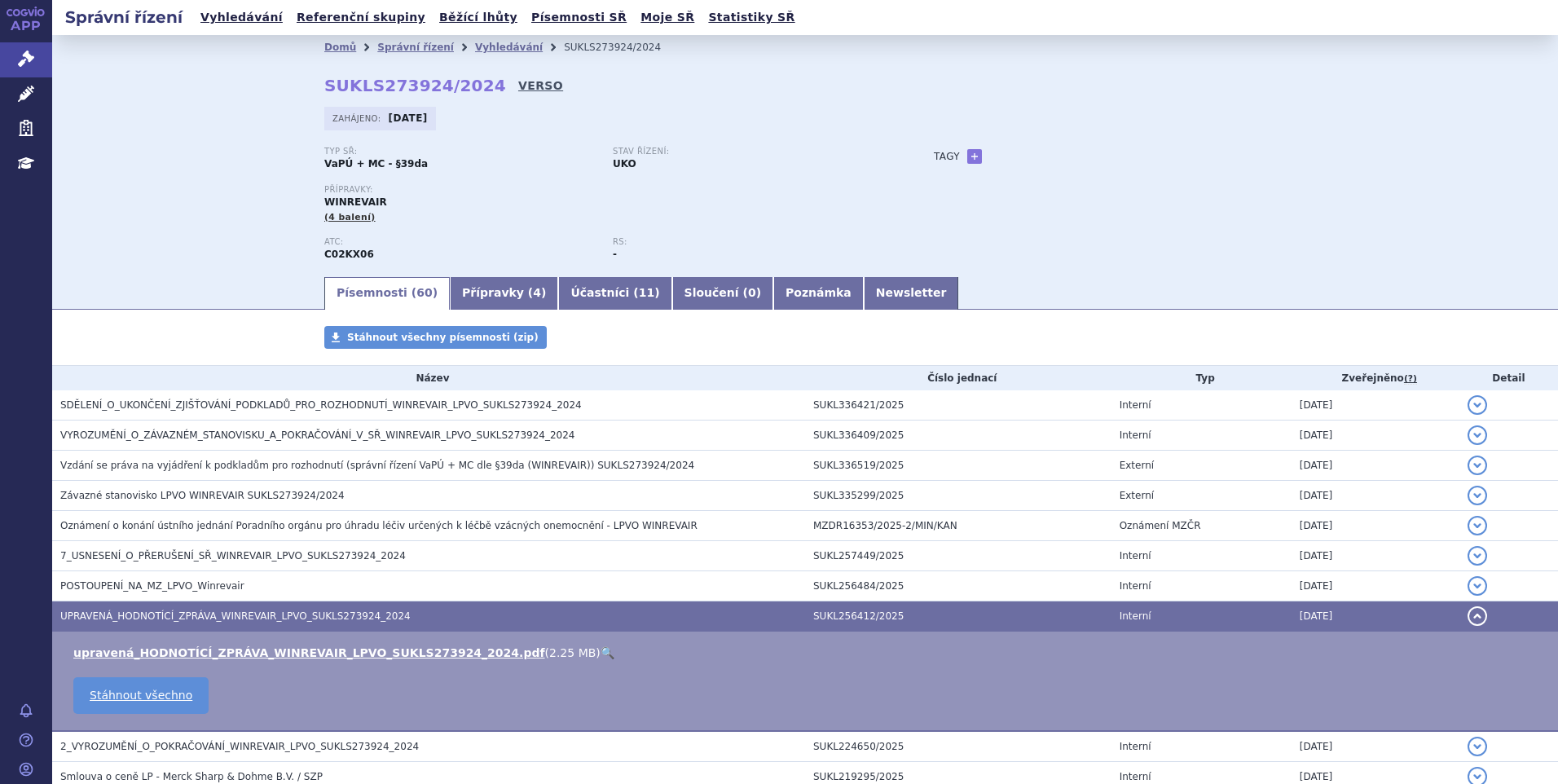
click at [519, 86] on link "VERSO" at bounding box center [541, 85] width 45 height 16
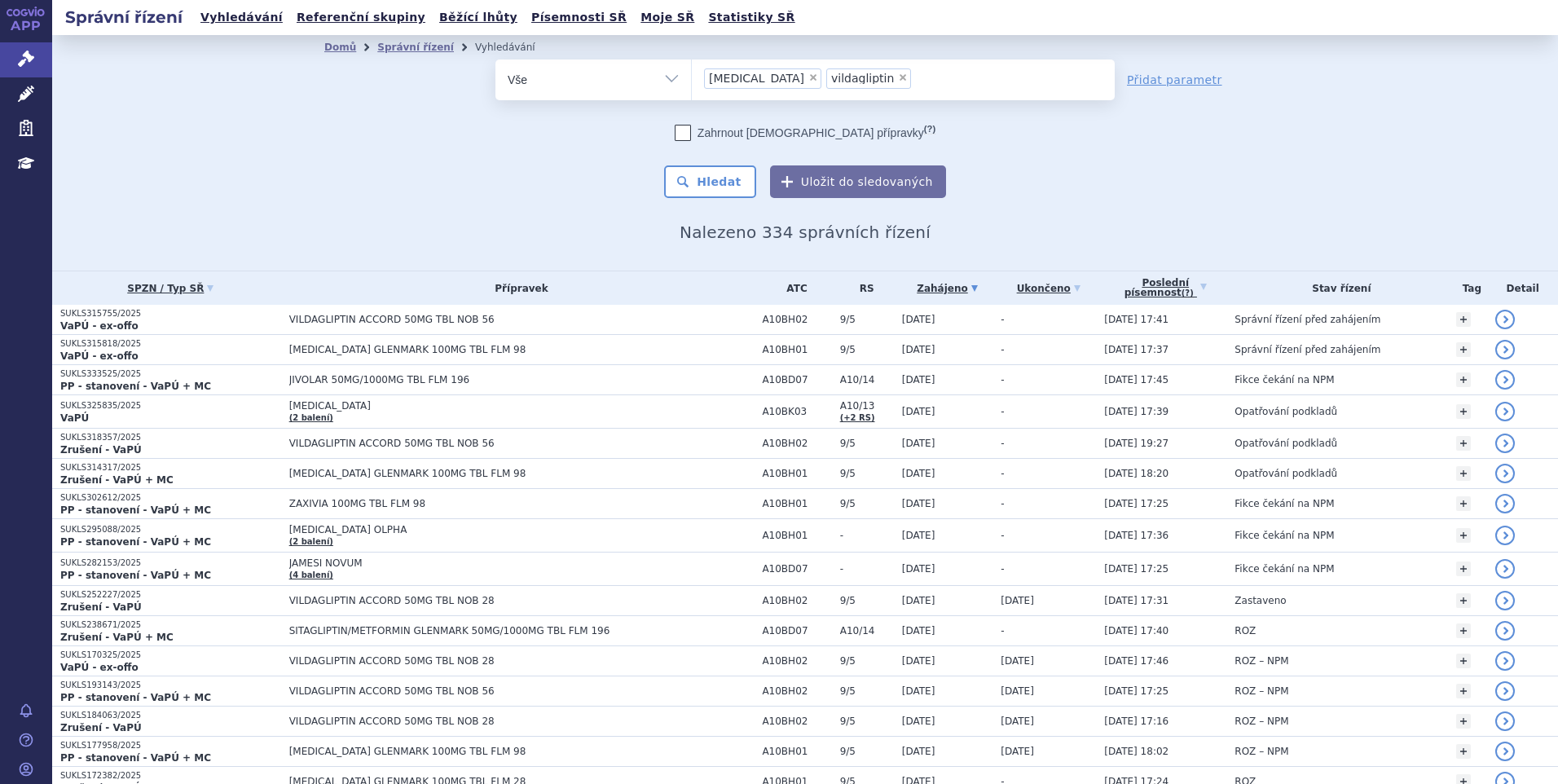
click at [808, 73] on span "×" at bounding box center [813, 78] width 9 height 9
click at [692, 73] on select "sitagliptin vildagliptin" at bounding box center [691, 79] width 1 height 41
select select "vildagliptin"
click at [776, 78] on span "×" at bounding box center [780, 78] width 9 height 9
click at [692, 78] on select "sitagliptin vildagliptin" at bounding box center [691, 79] width 1 height 41
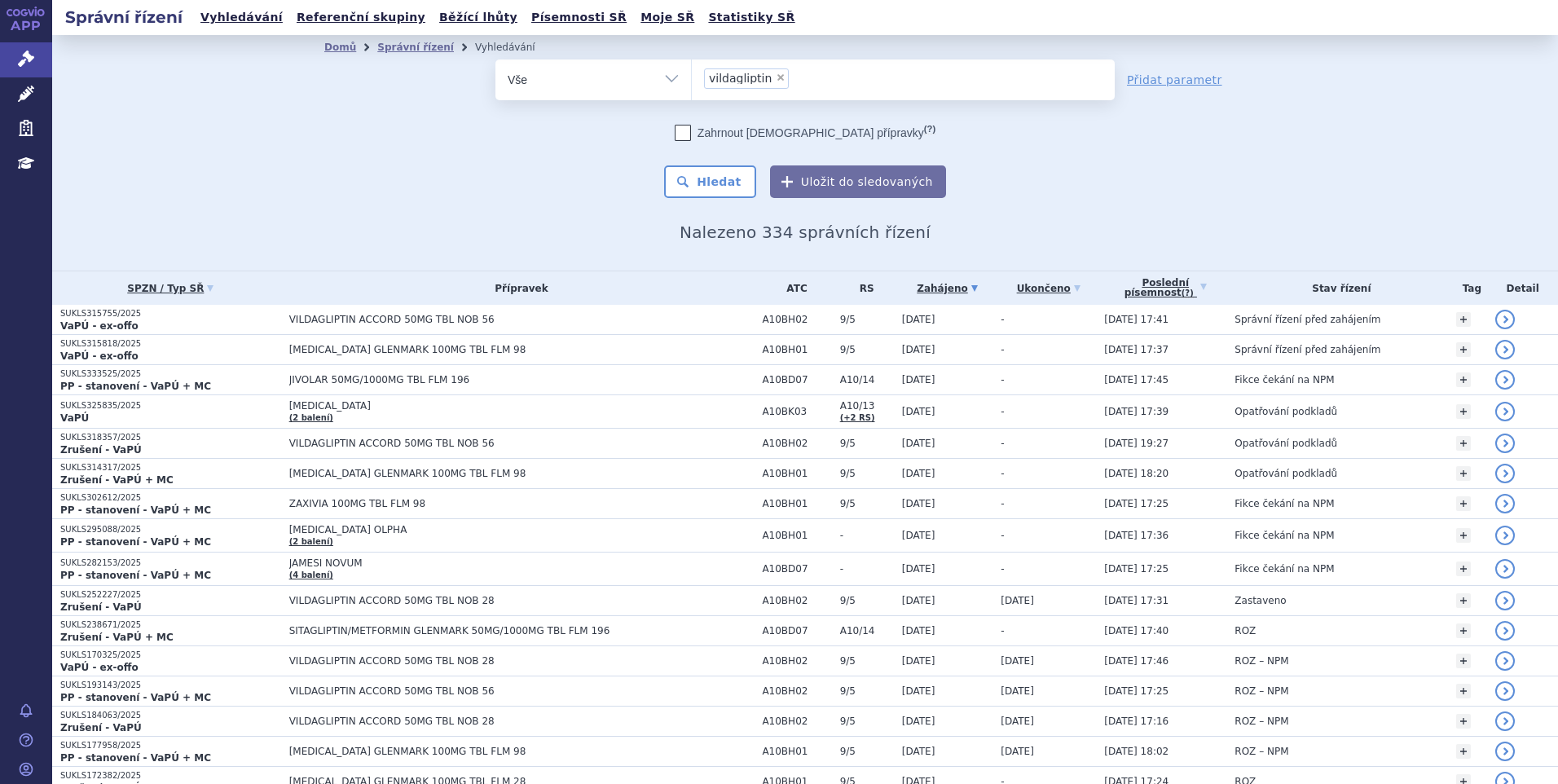
select select
click at [769, 84] on ul at bounding box center [903, 77] width 423 height 35
click at [692, 84] on select "sitagliptin vildagliptin" at bounding box center [691, 79] width 1 height 41
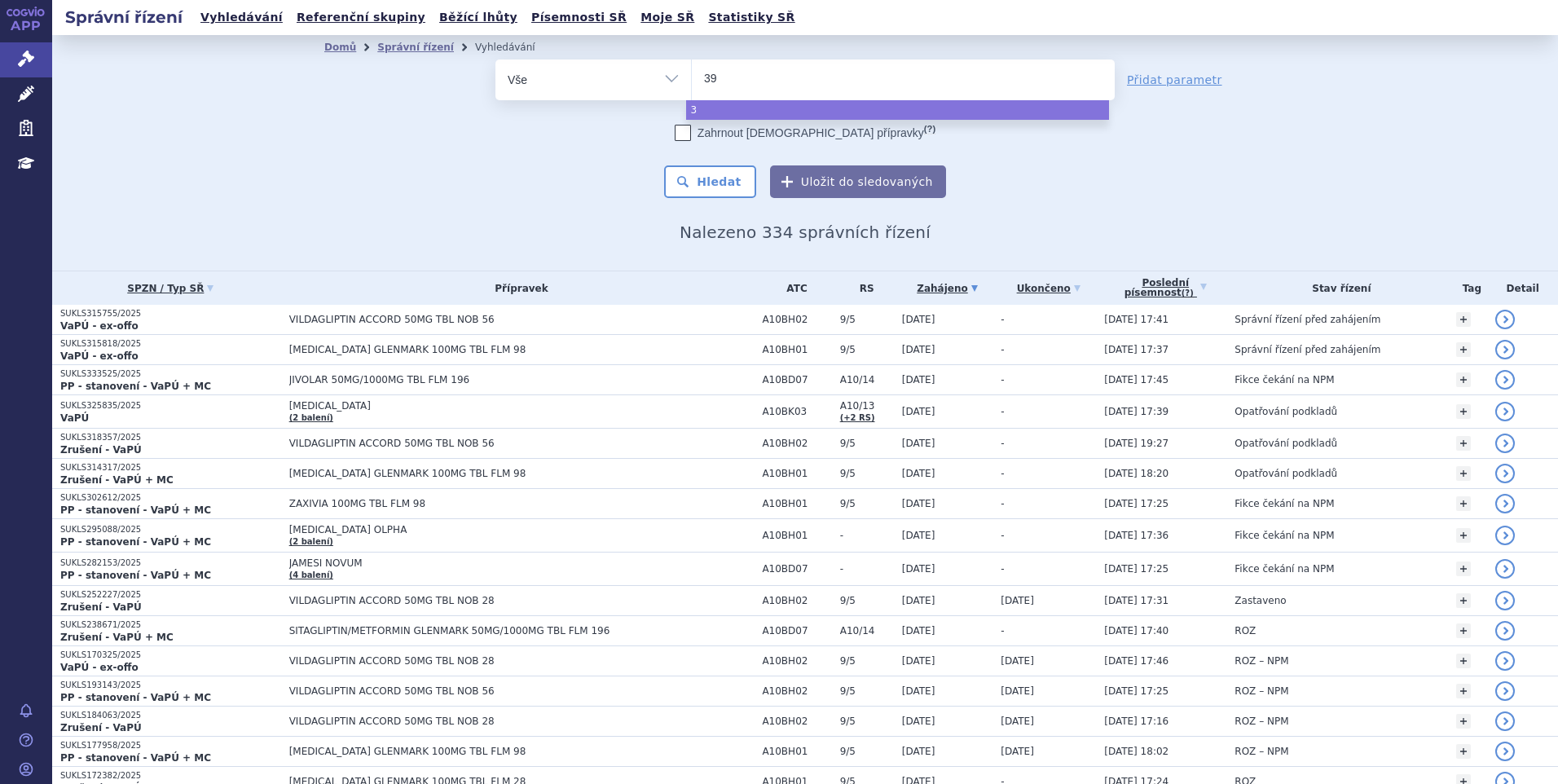
type input "39d"
type input "39da"
select select "39da"
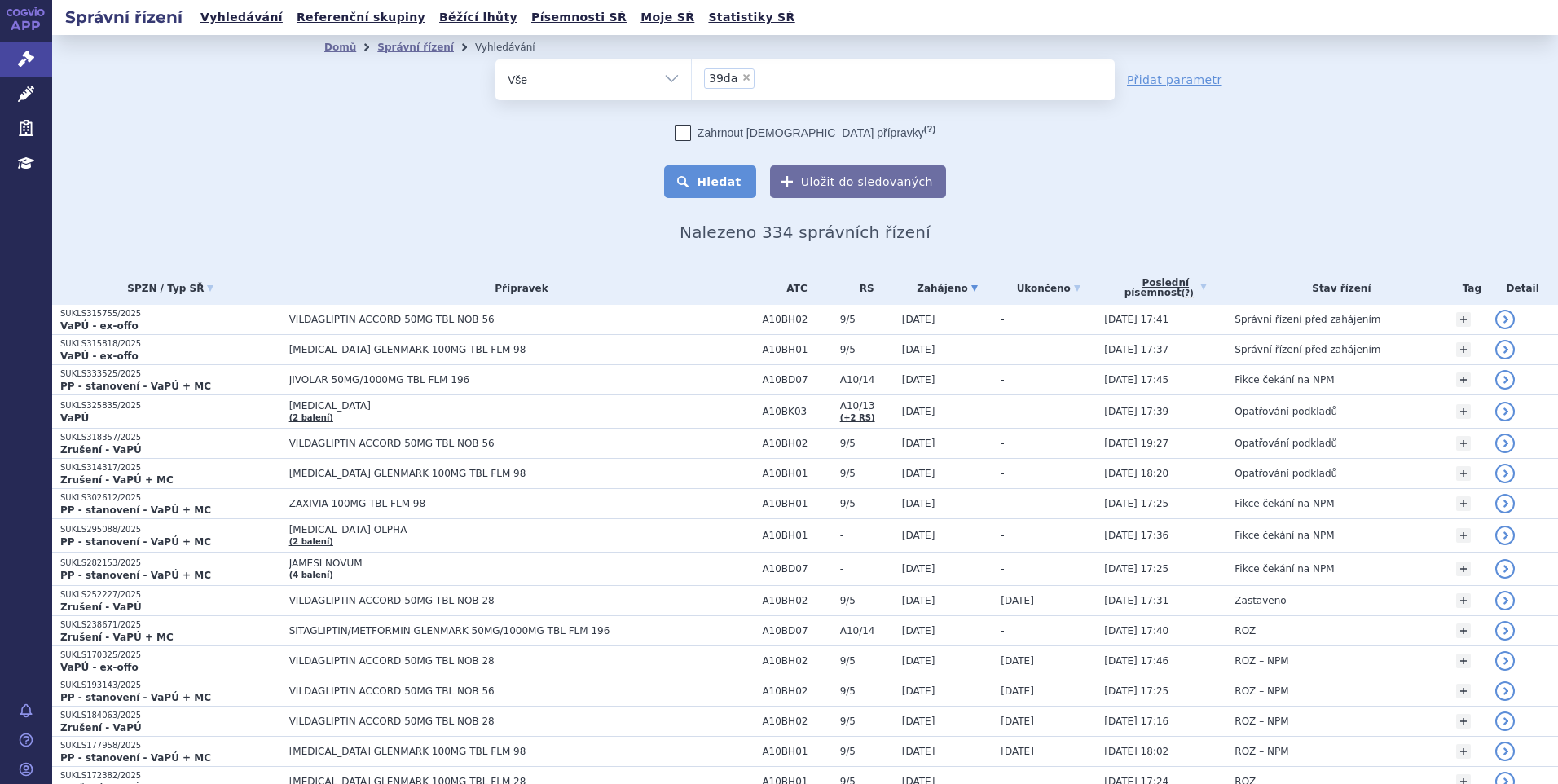
click at [709, 175] on button "Hledat" at bounding box center [710, 181] width 93 height 33
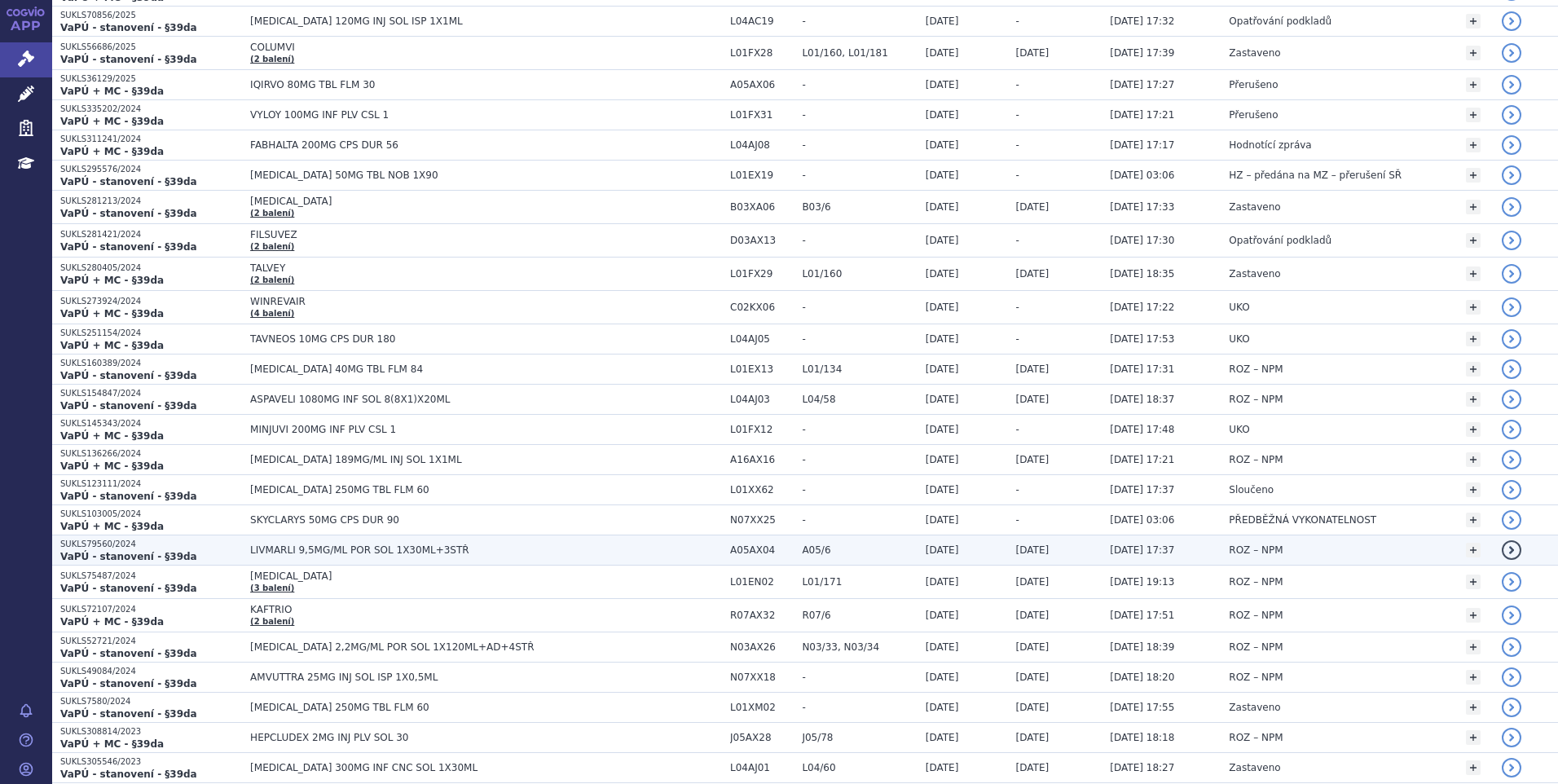
scroll to position [489, 0]
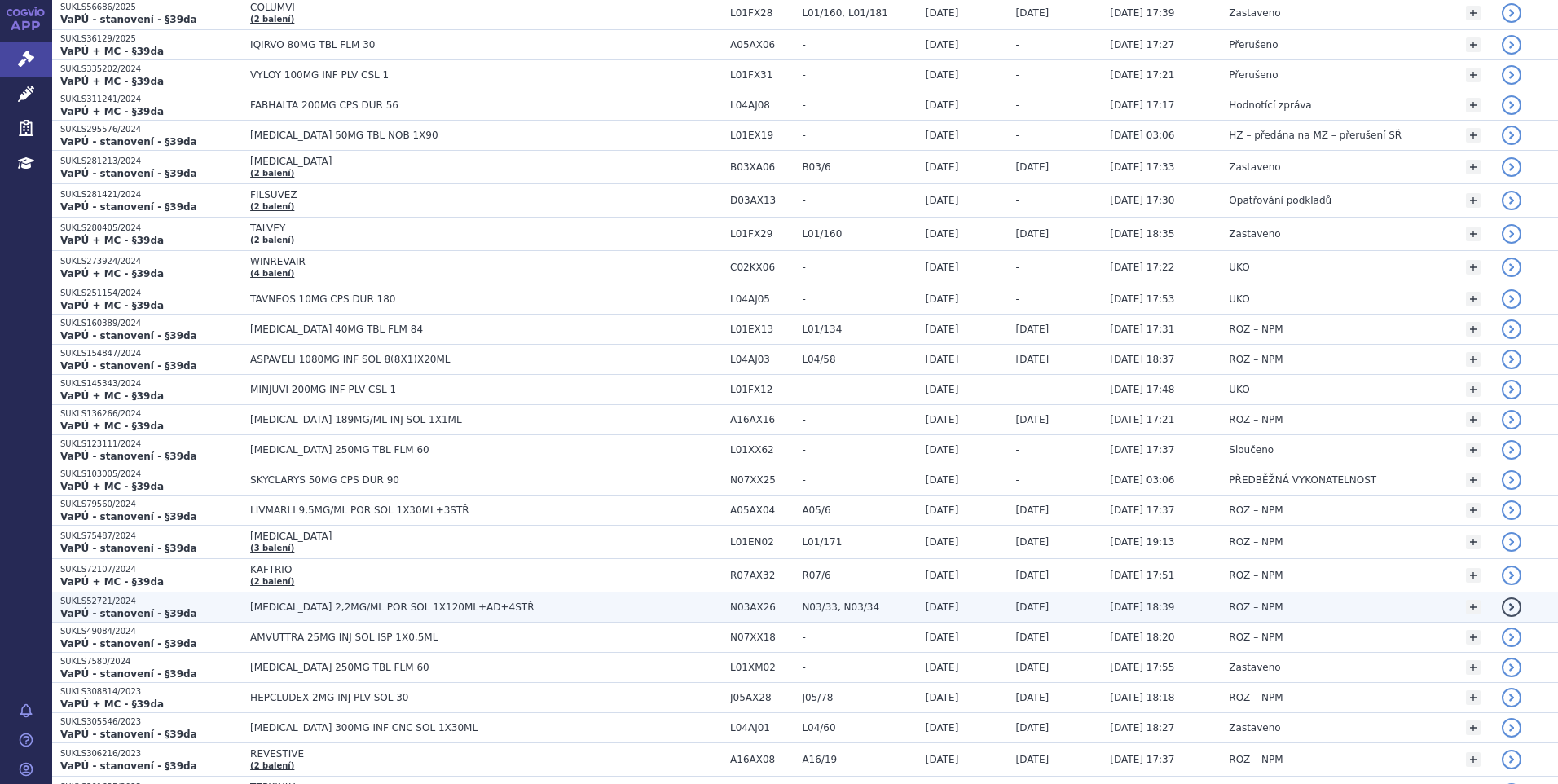
click at [111, 611] on strong "VaPÚ - stanovení - §39da" at bounding box center [129, 613] width 136 height 11
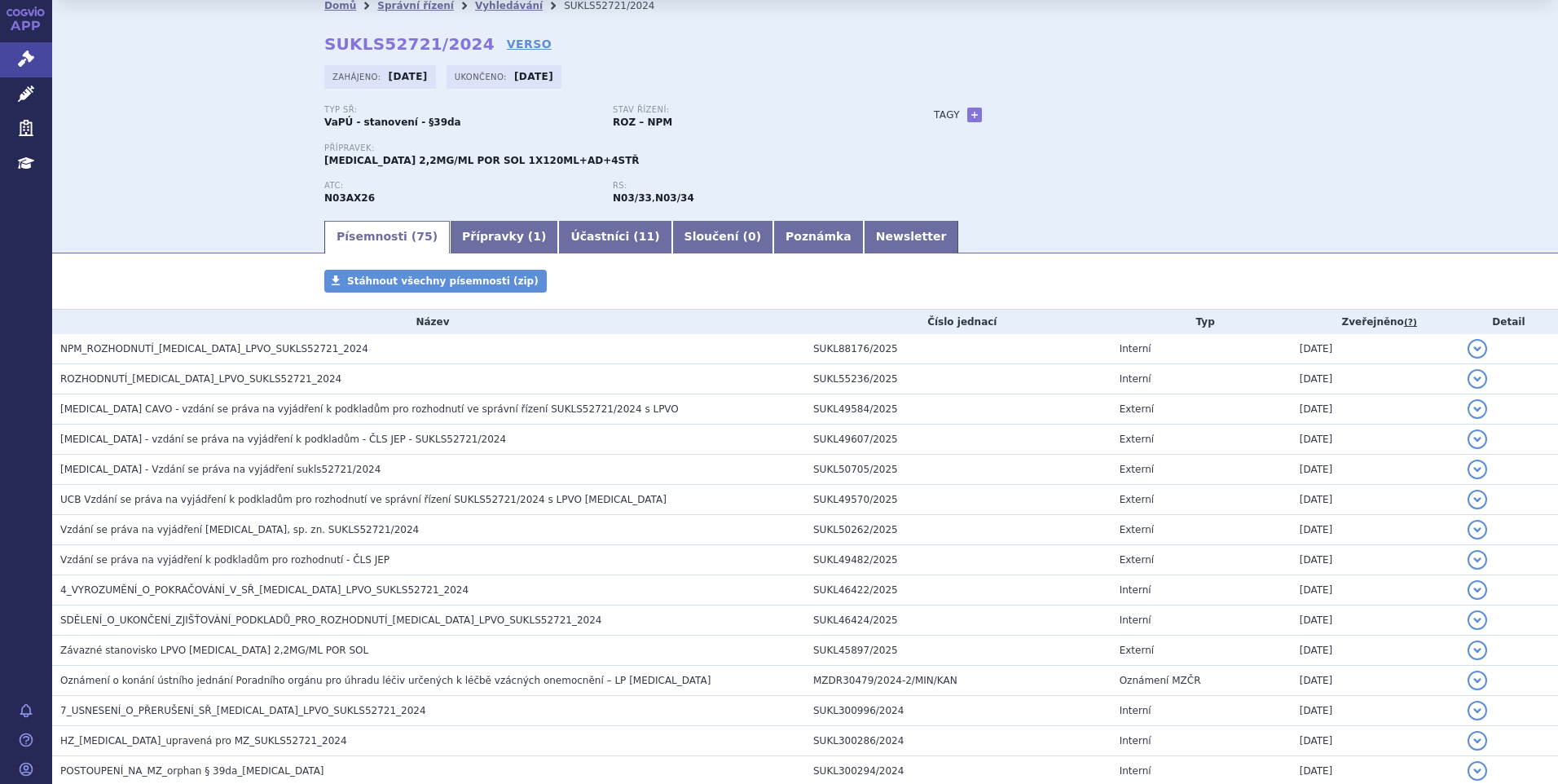
scroll to position [81, 0]
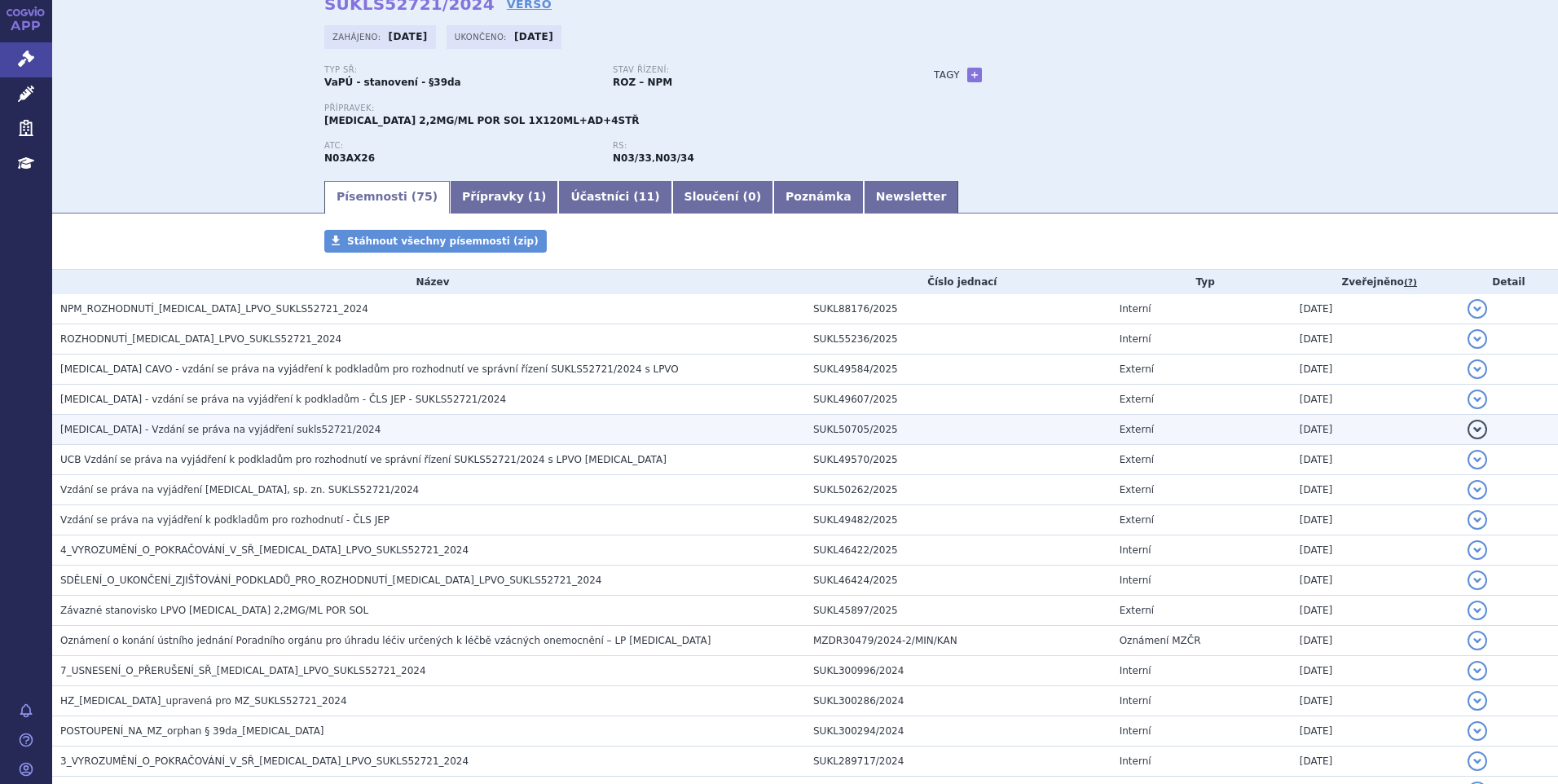
click at [160, 429] on span "[MEDICAL_DATA] - Vzdání se práva na vyjádření sukls52721/2024" at bounding box center [221, 429] width 321 height 11
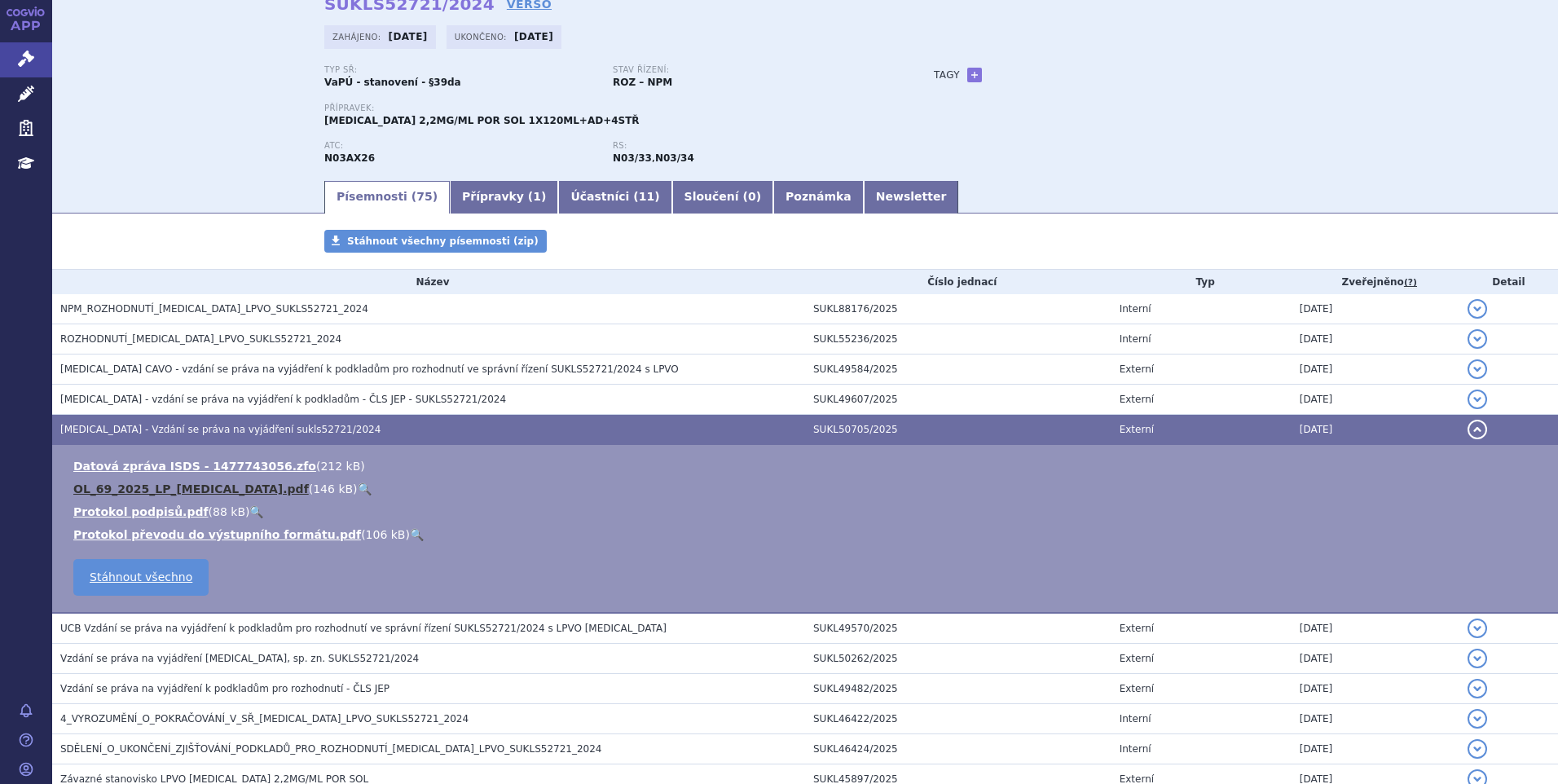
click at [150, 490] on link "OL_69_2025_LP_[MEDICAL_DATA].pdf" at bounding box center [191, 489] width 236 height 13
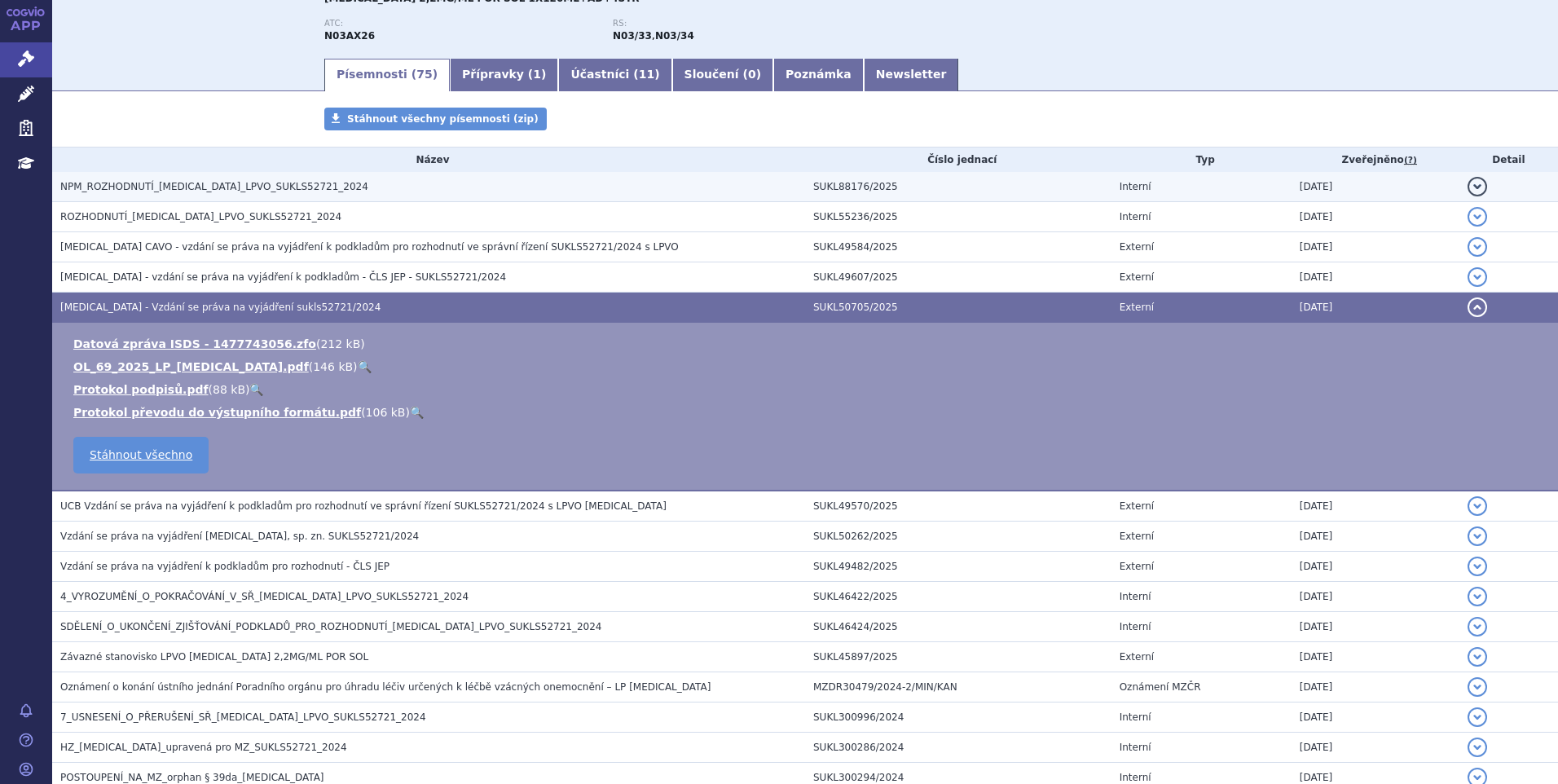
scroll to position [163, 0]
